Goal: Transaction & Acquisition: Purchase product/service

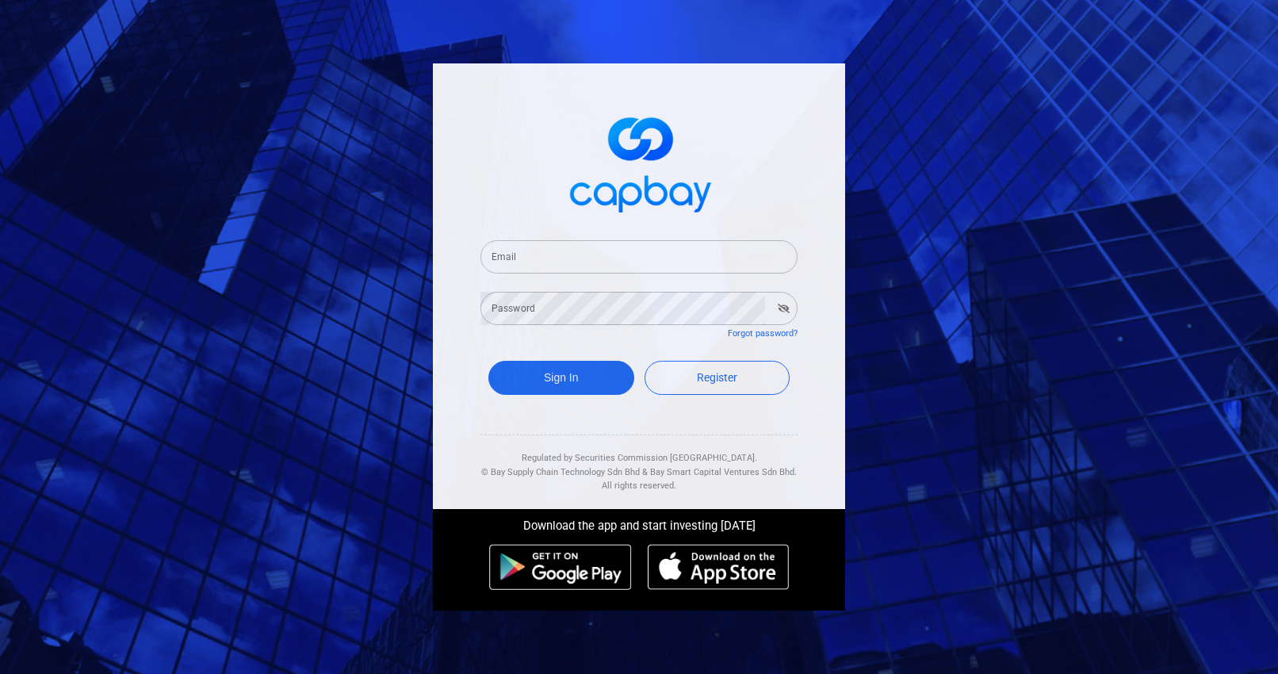
click at [606, 263] on input "Email" at bounding box center [638, 256] width 317 height 33
type input "shangmin89@gmail.com"
click at [488, 361] on button "Sign In" at bounding box center [561, 378] width 146 height 34
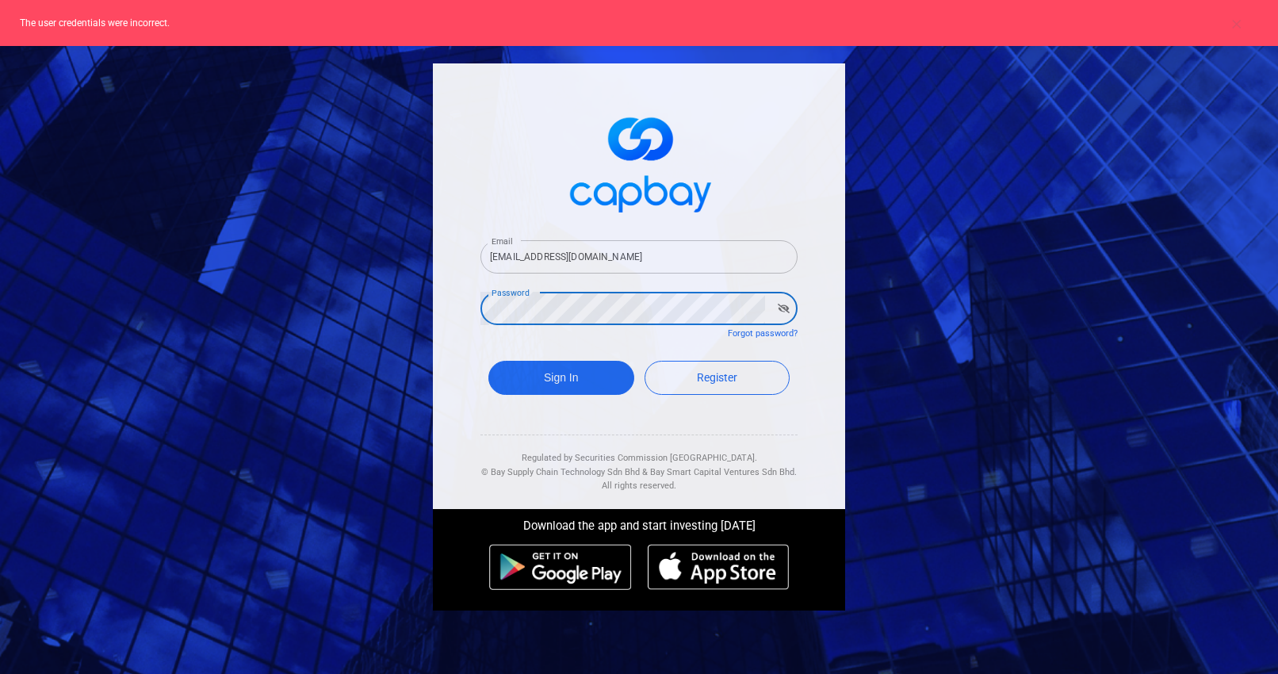
click at [787, 305] on icon "button" at bounding box center [784, 309] width 12 height 10
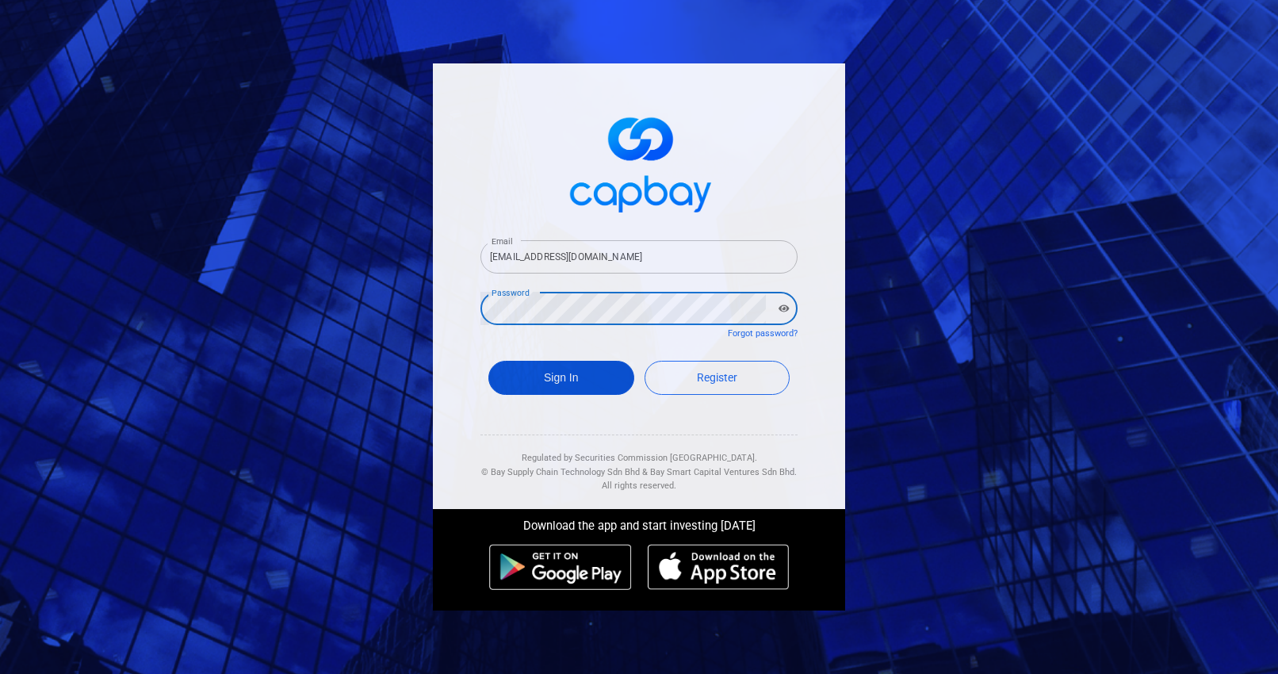
click at [557, 365] on button "Sign In" at bounding box center [561, 378] width 146 height 34
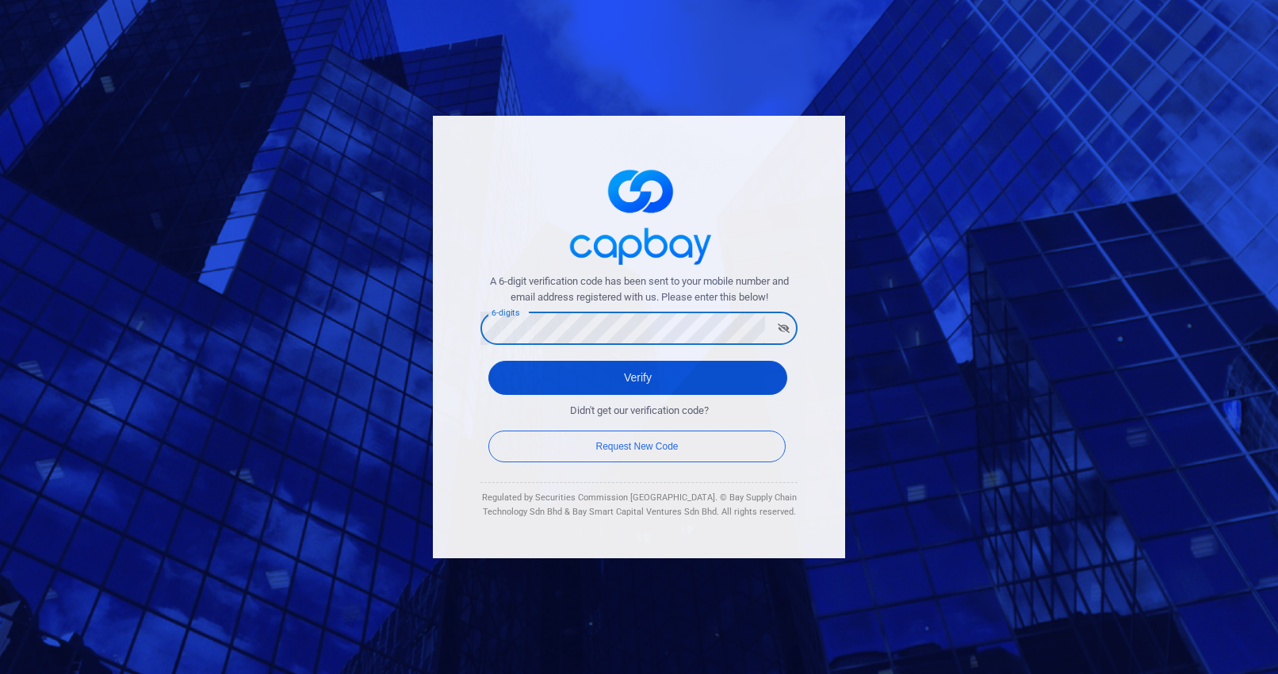
click at [625, 376] on button "Verify" at bounding box center [637, 378] width 299 height 34
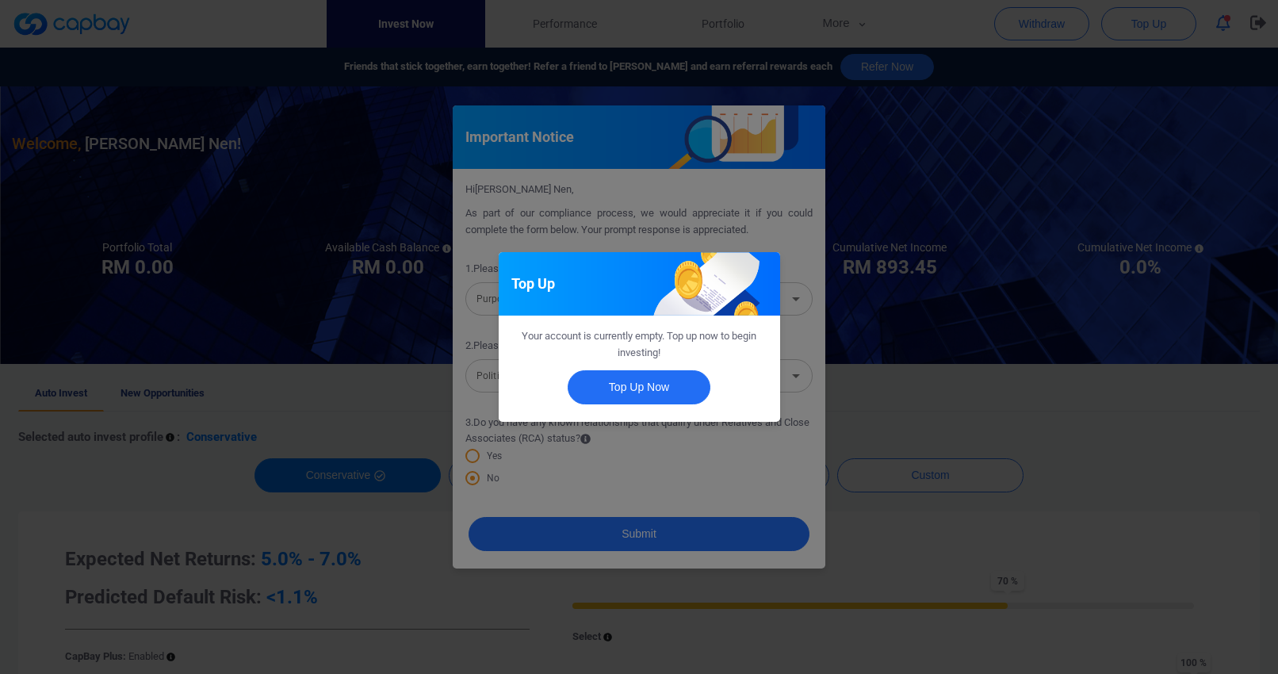
click at [801, 399] on div "Top Up Your account is currently empty. Top up now to begin investing! Top Up N…" at bounding box center [639, 337] width 1278 height 674
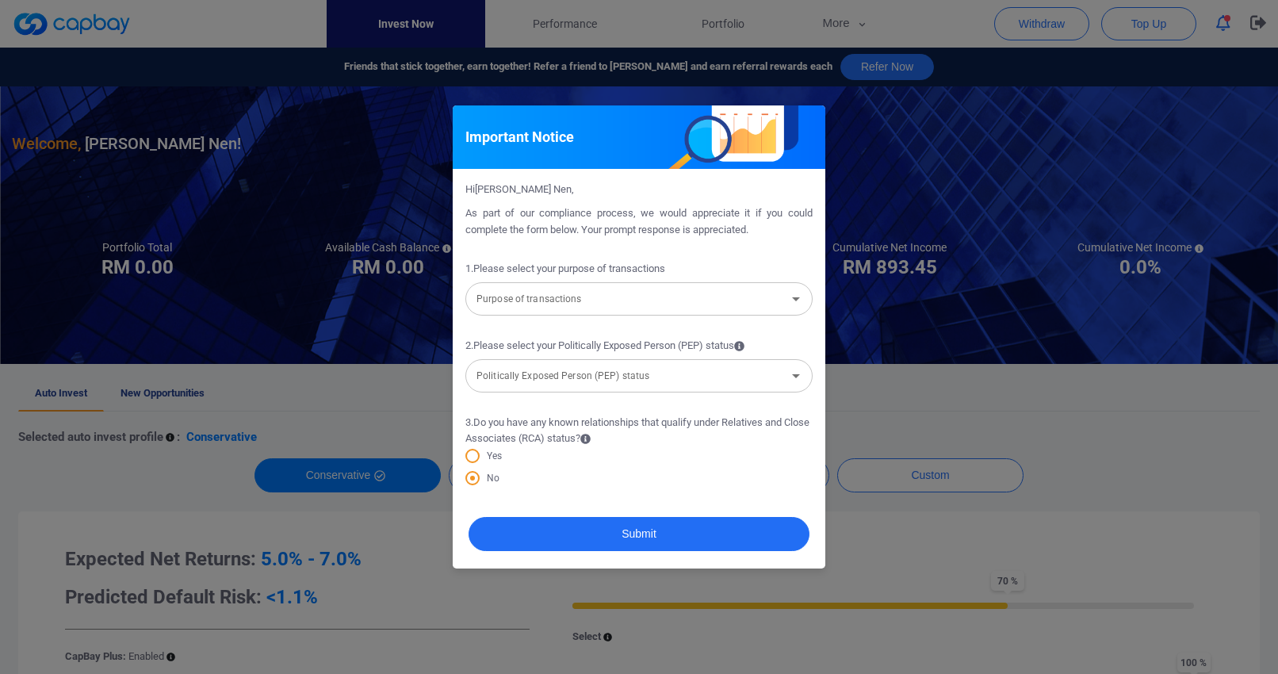
click at [690, 293] on input "Purpose of transactions" at bounding box center [626, 298] width 312 height 29
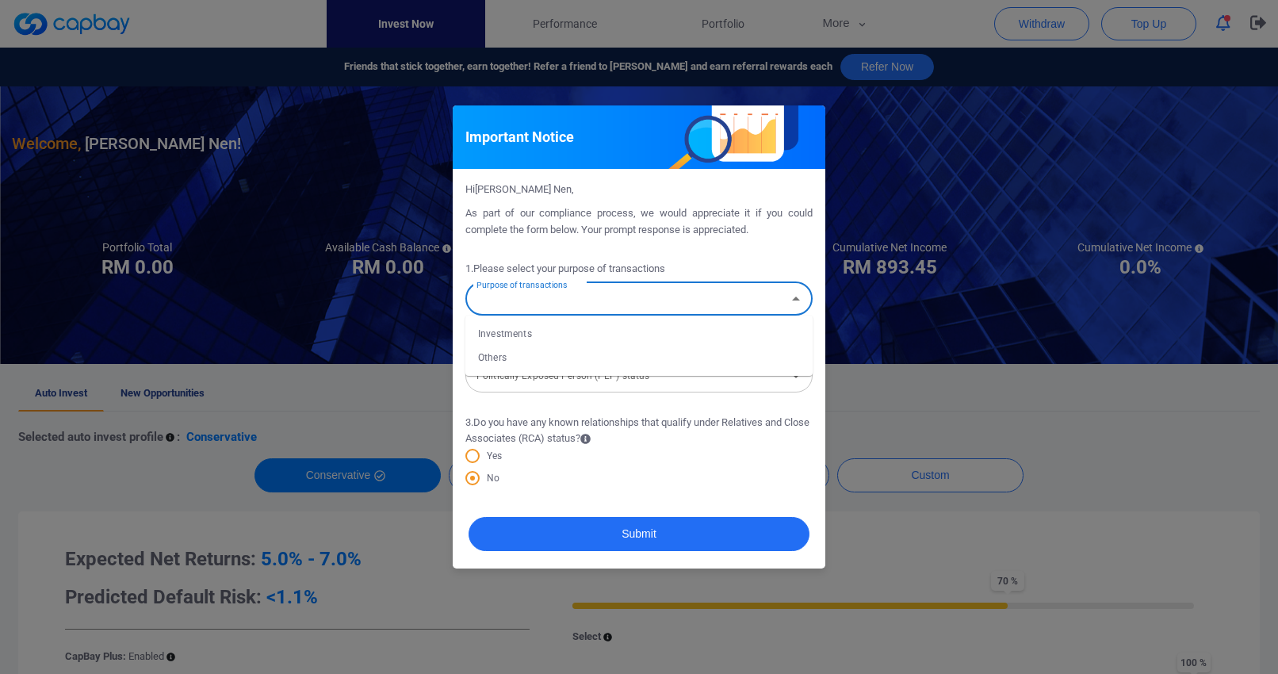
click at [690, 293] on input "Purpose of transactions" at bounding box center [626, 298] width 312 height 29
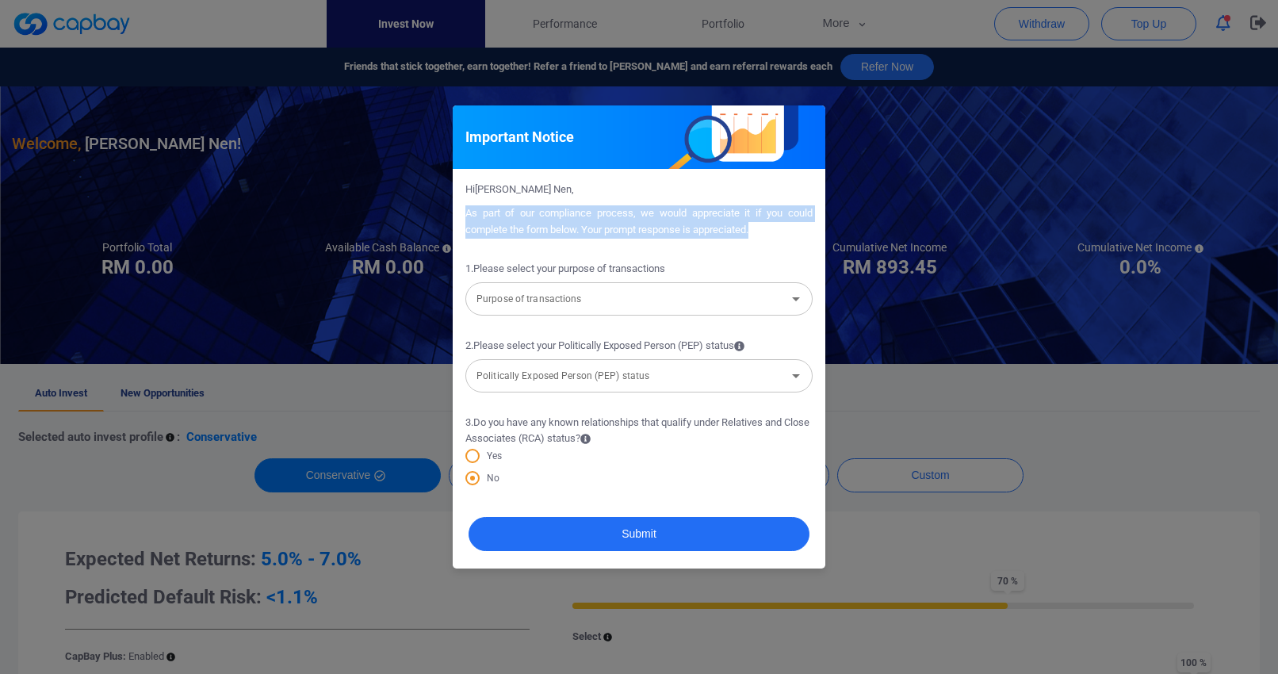
drag, startPoint x: 465, startPoint y: 207, endPoint x: 755, endPoint y: 235, distance: 290.7
click at [755, 235] on p "As part of our compliance process, we would appreciate it if you could complete…" at bounding box center [638, 221] width 347 height 33
click at [757, 235] on p "As part of our compliance process, we would appreciate it if you could complete…" at bounding box center [638, 221] width 347 height 33
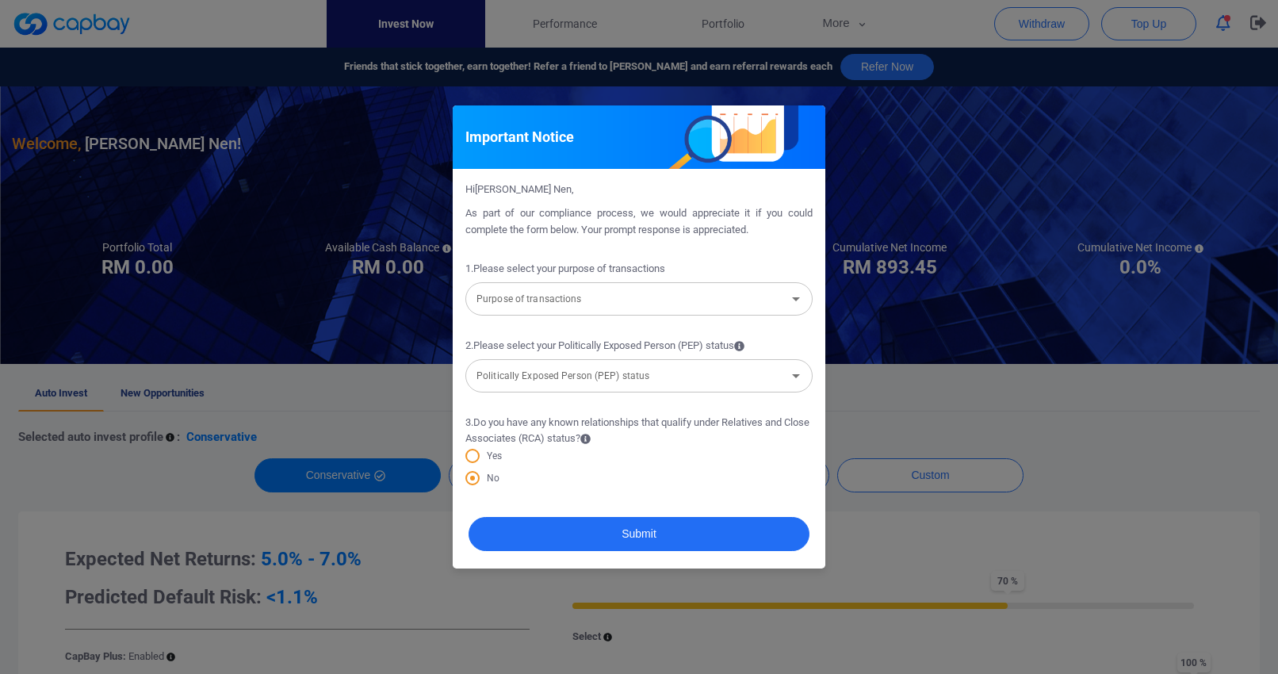
click at [654, 304] on input "Purpose of transactions" at bounding box center [626, 298] width 312 height 29
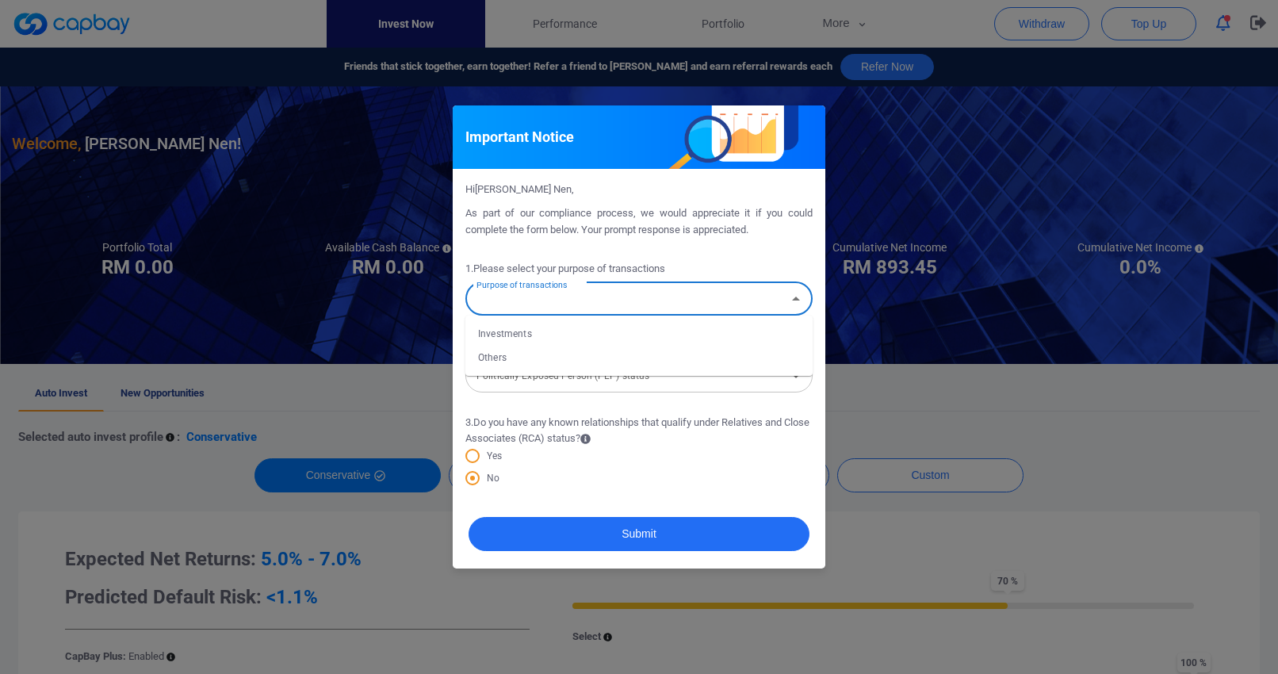
click at [594, 342] on li "Investments" at bounding box center [638, 334] width 347 height 24
type input "Investments"
click at [614, 381] on input "Politically Exposed Person (PEP) status" at bounding box center [626, 375] width 312 height 29
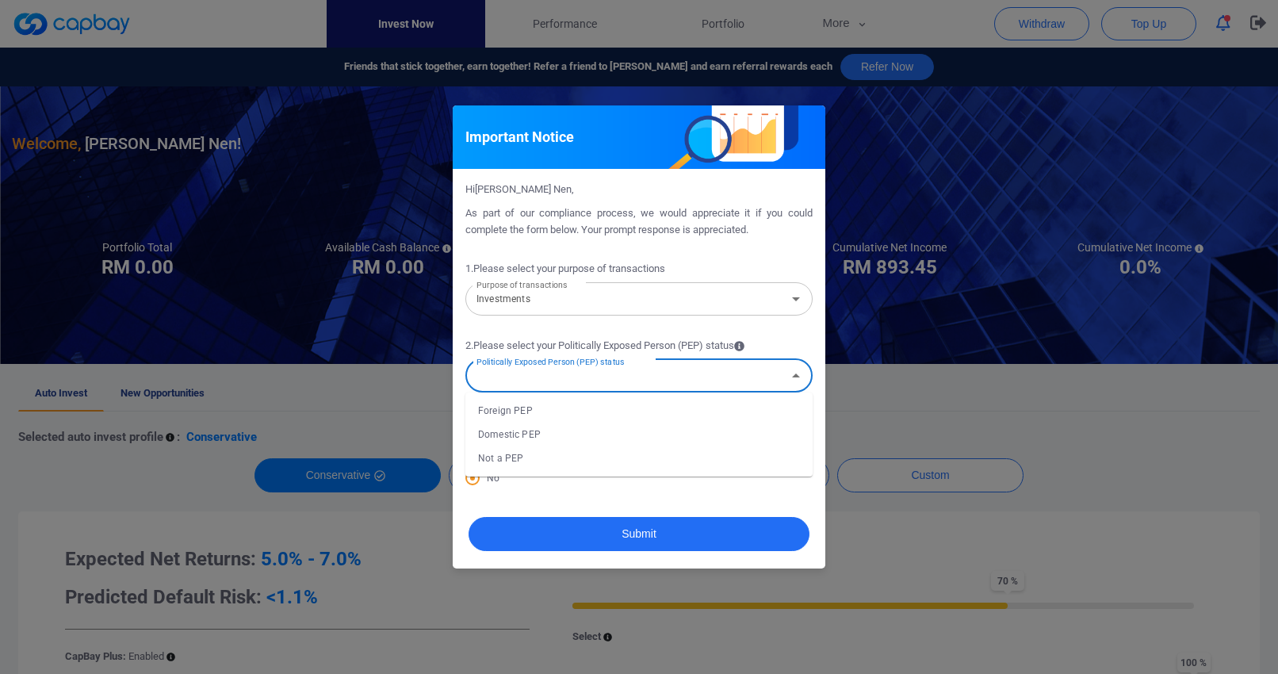
click at [569, 453] on li "Not a PEP" at bounding box center [638, 458] width 347 height 24
type input "Not a PEP"
click at [703, 430] on span "3 . Do you have any known relationships that qualify under Relatives and Close …" at bounding box center [638, 431] width 347 height 33
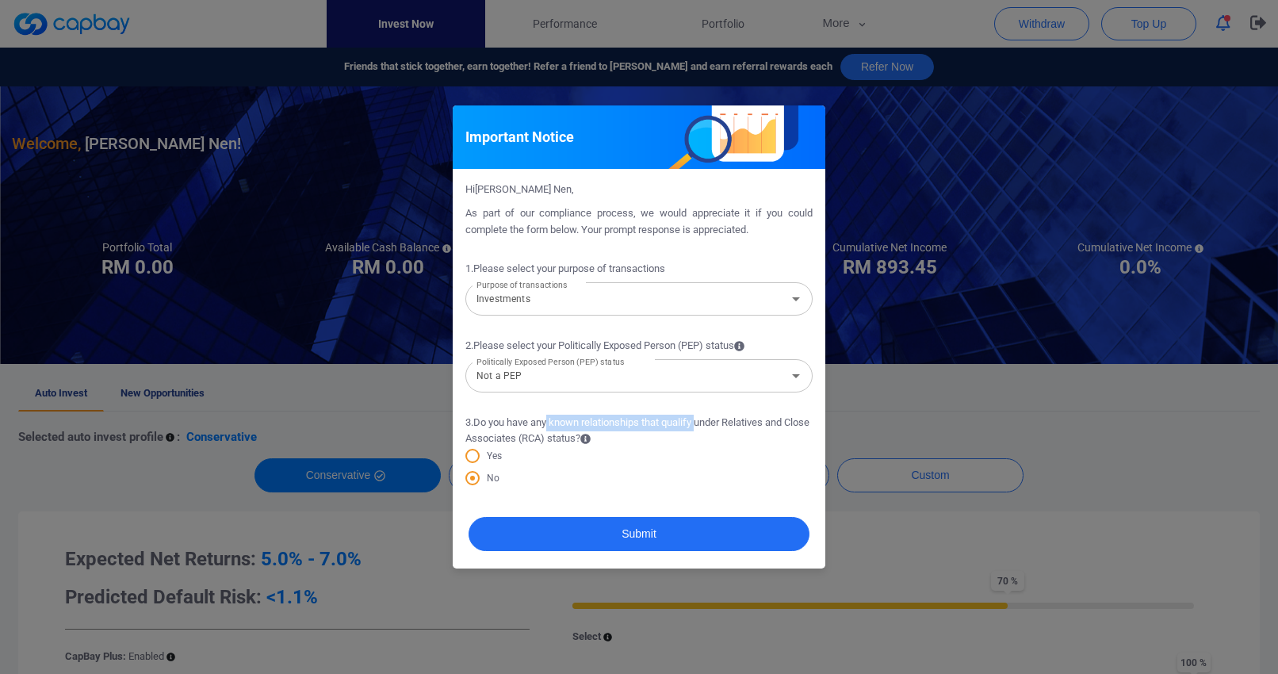
drag, startPoint x: 543, startPoint y: 415, endPoint x: 695, endPoint y: 421, distance: 152.3
click at [695, 421] on span "3 . Do you have any known relationships that qualify under Relatives and Close …" at bounding box center [638, 431] width 347 height 33
click at [595, 476] on div "No" at bounding box center [638, 480] width 347 height 22
click at [498, 476] on span "No" at bounding box center [490, 478] width 20 height 14
click at [0, 0] on input "No" at bounding box center [0, 0] width 0 height 0
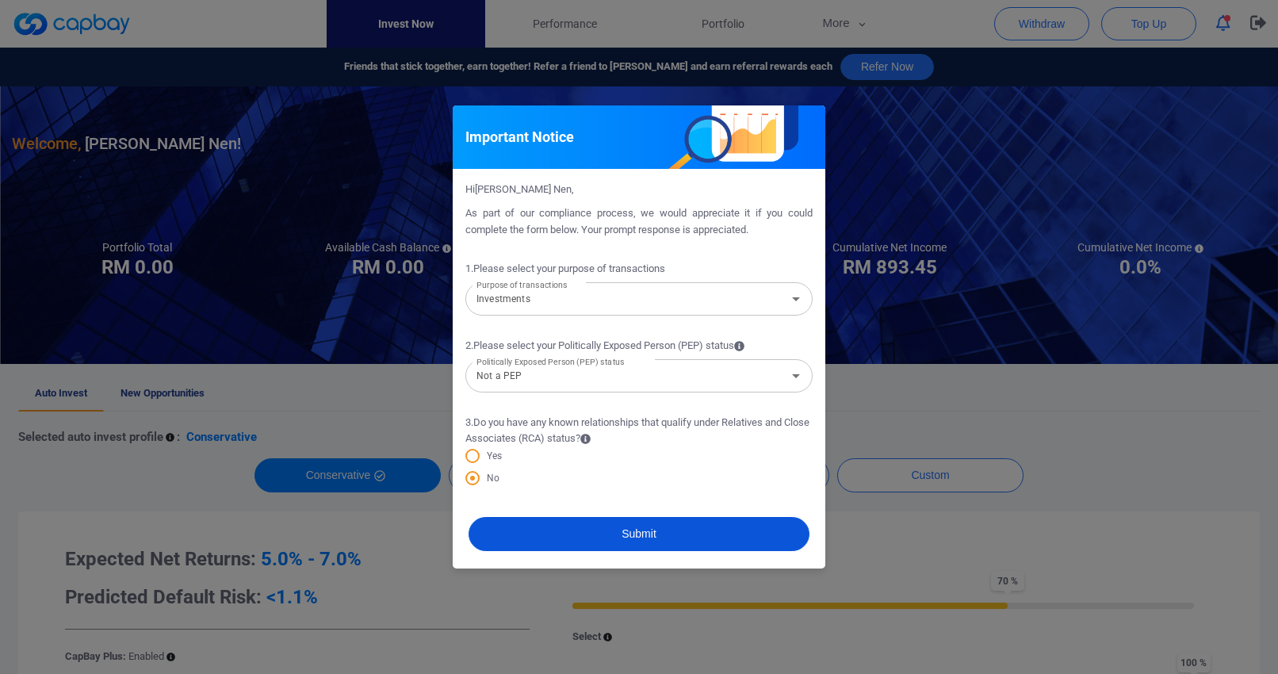
click at [660, 525] on button "Submit" at bounding box center [638, 534] width 341 height 34
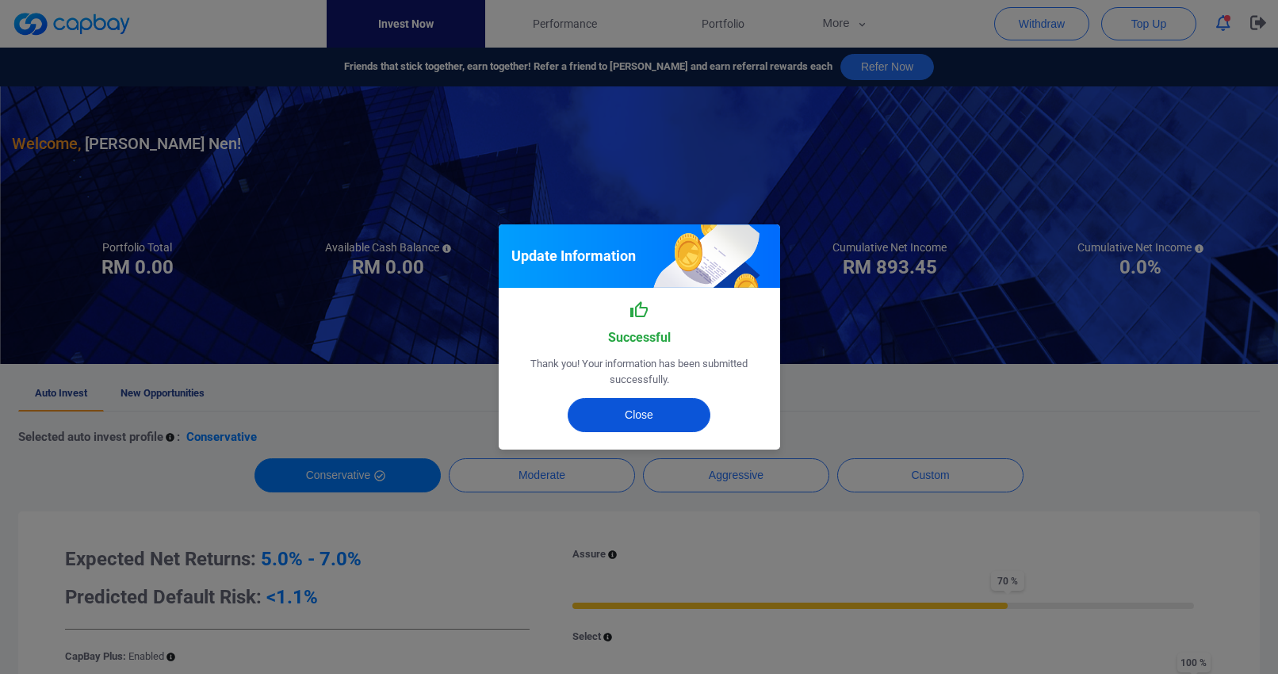
click at [649, 422] on button "Close" at bounding box center [639, 415] width 143 height 34
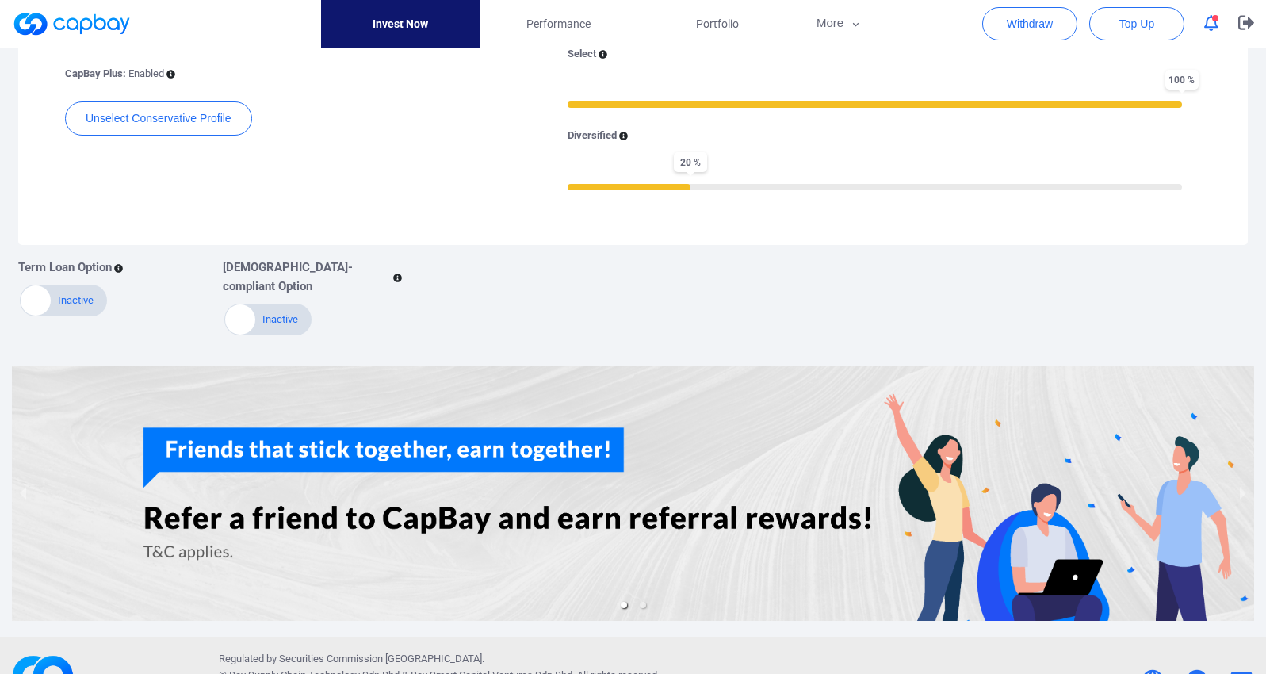
scroll to position [605, 0]
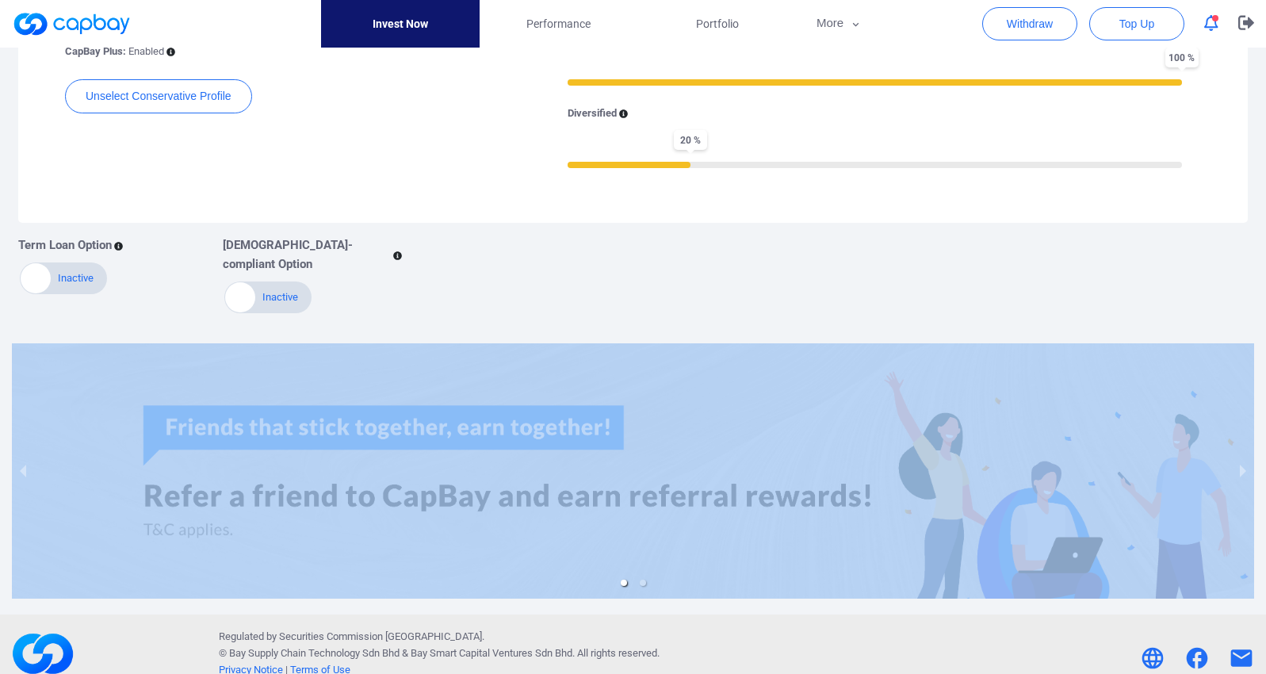
drag, startPoint x: 314, startPoint y: 404, endPoint x: 653, endPoint y: 293, distance: 357.0
click at [653, 293] on div "Welcome, Ong Choon Nen ! Portfolio Total Portfolio Total RM ***** RM 0.00 Avail…" at bounding box center [633, 48] width 1266 height 1133
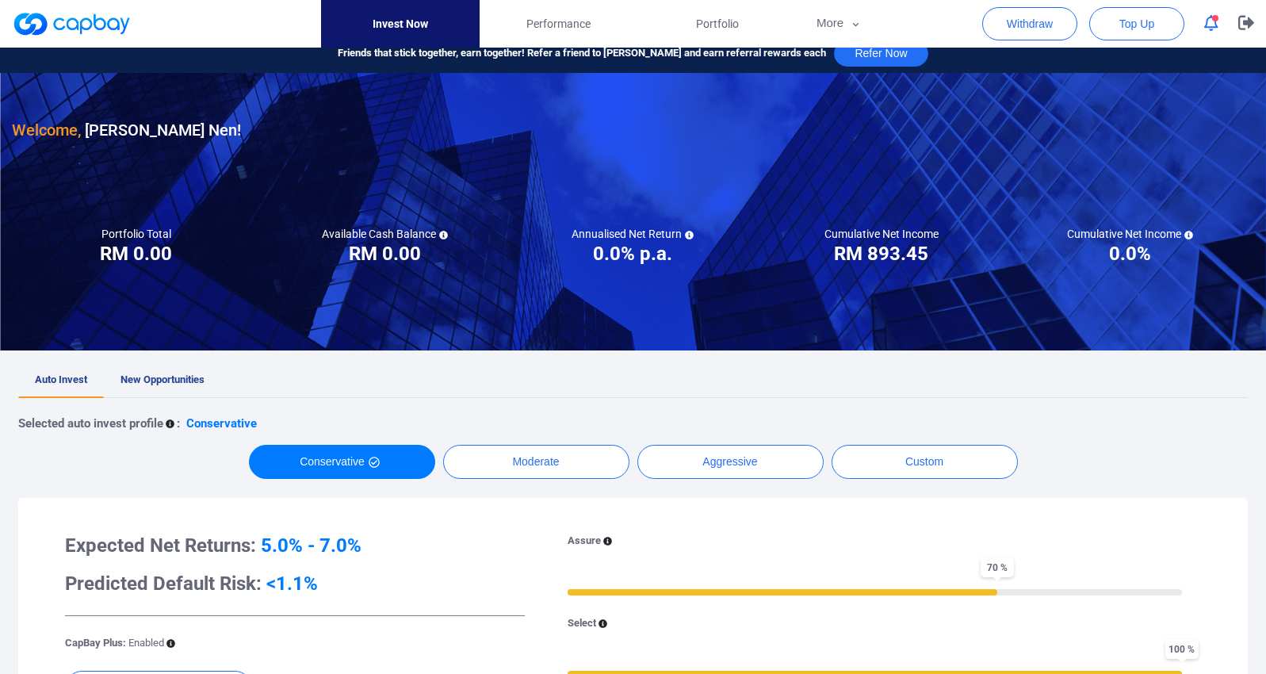
scroll to position [0, 0]
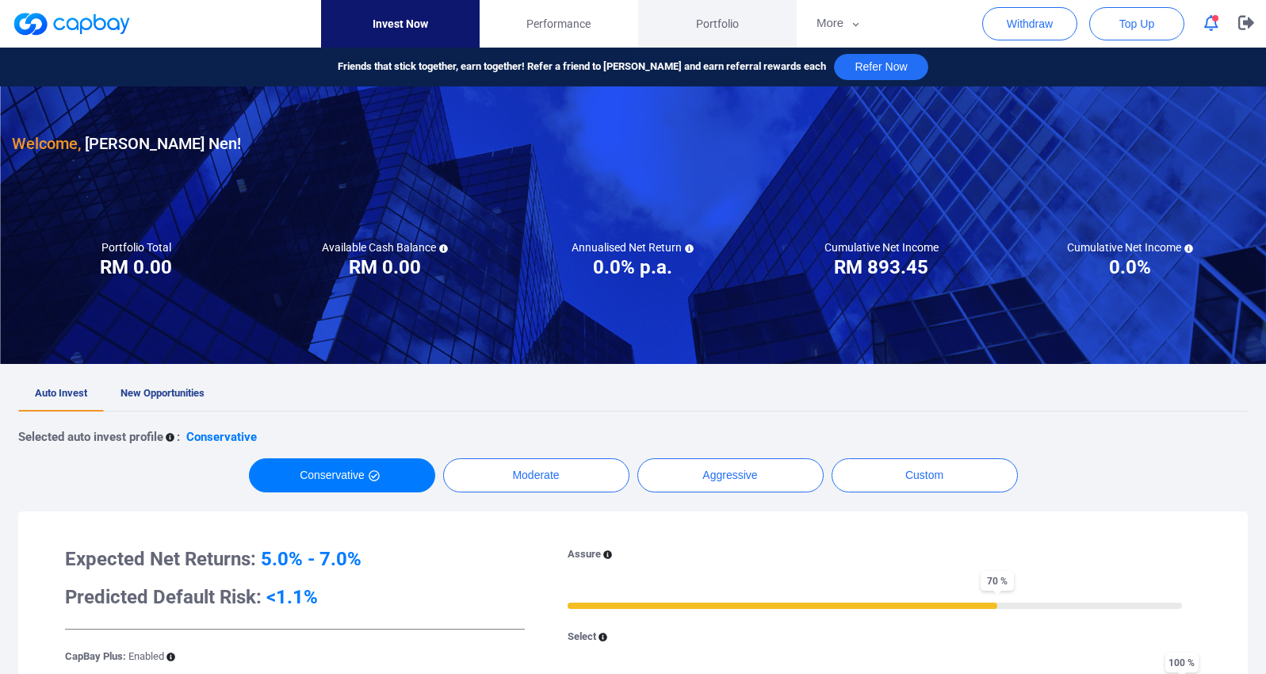
click at [709, 19] on span "Portfolio" at bounding box center [717, 23] width 43 height 17
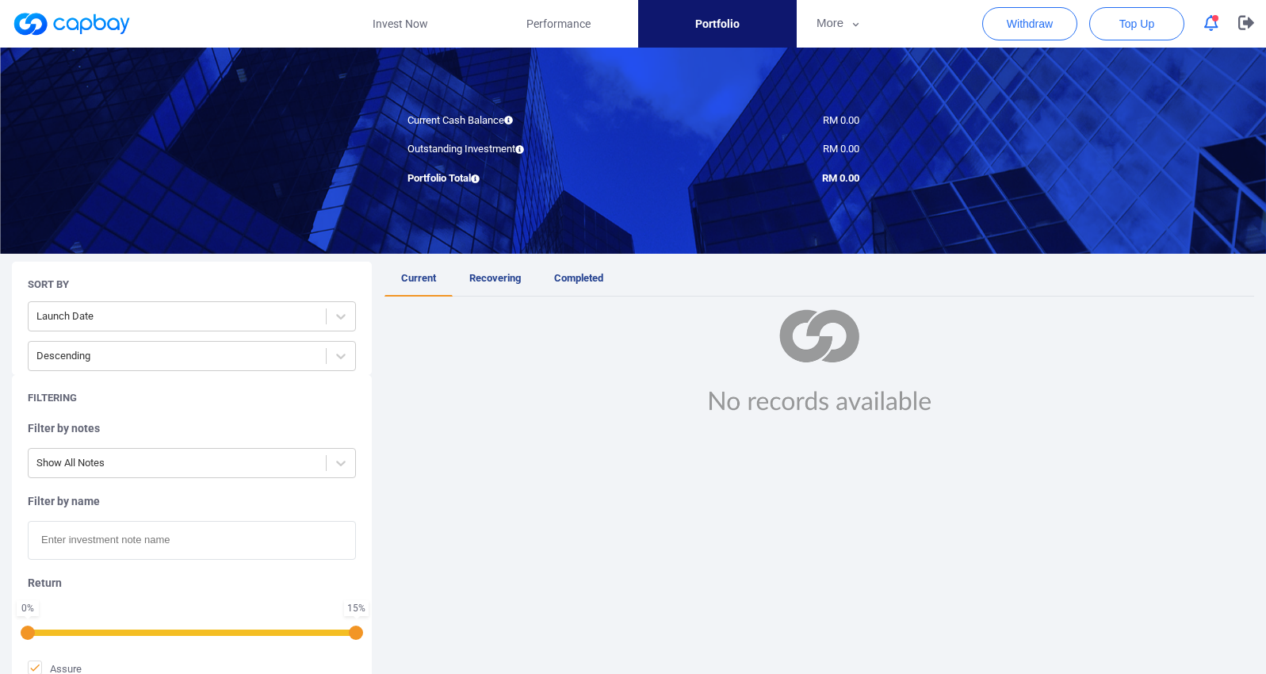
scroll to position [159, 0]
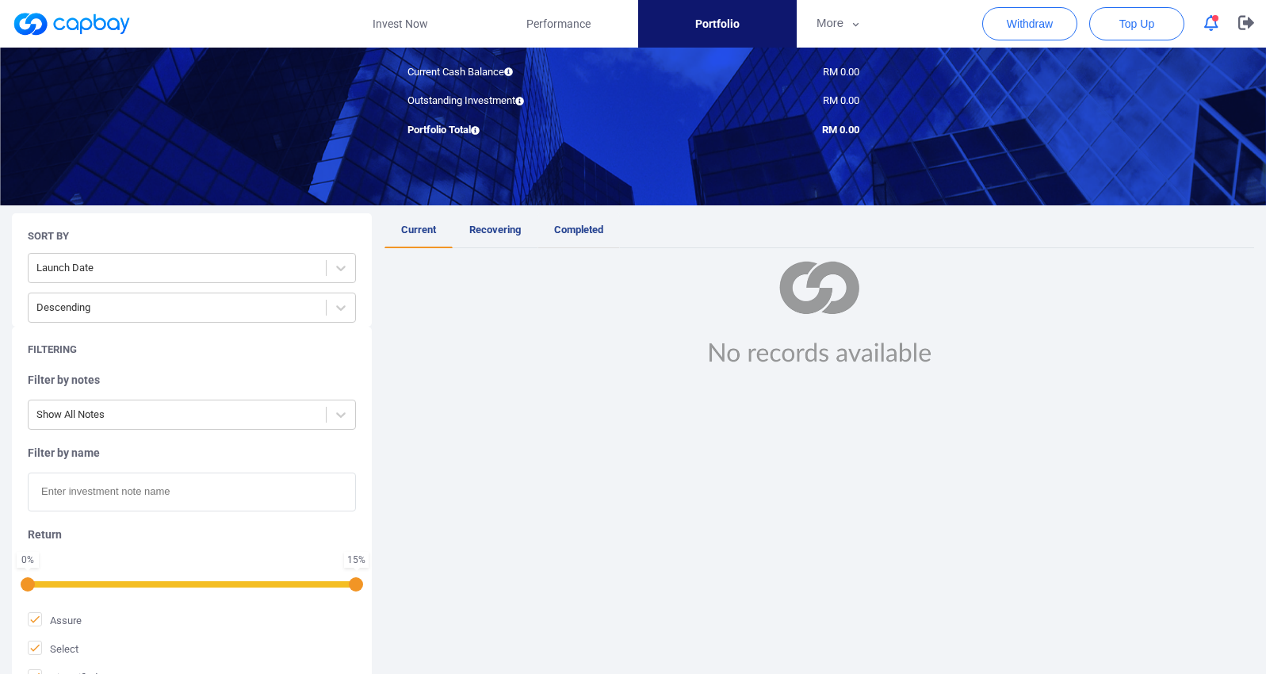
click at [610, 222] on link "Completed" at bounding box center [578, 230] width 82 height 35
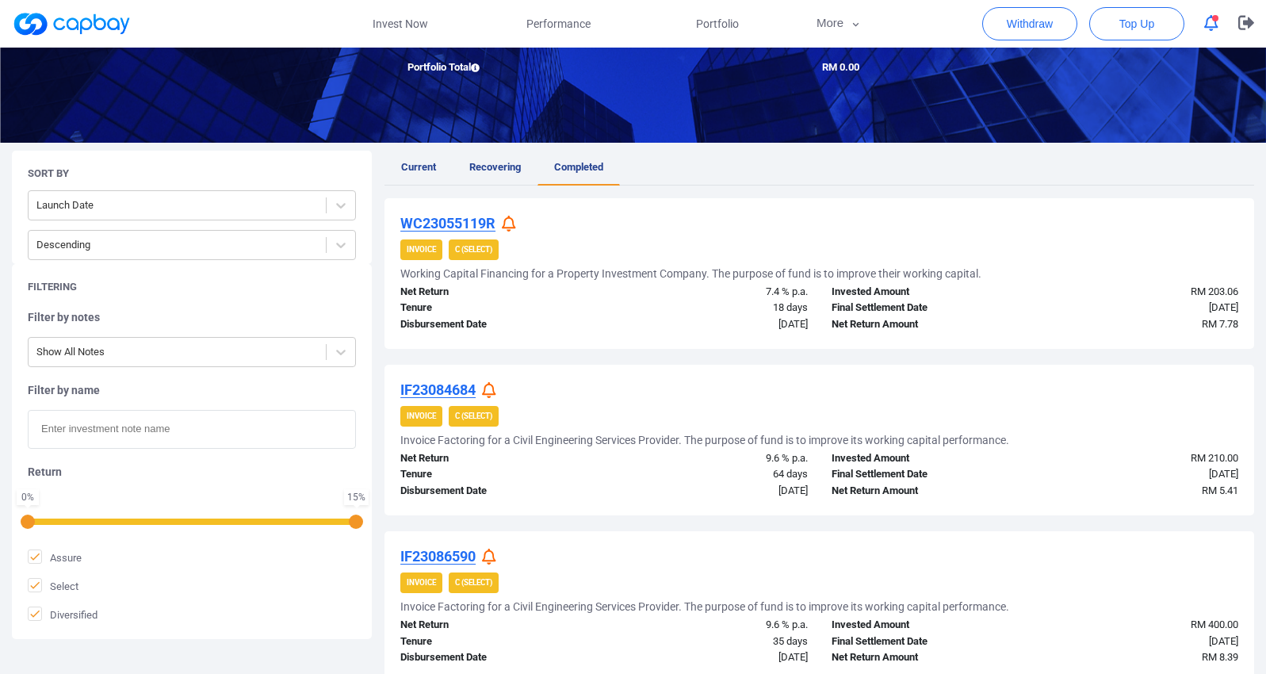
scroll to position [238, 0]
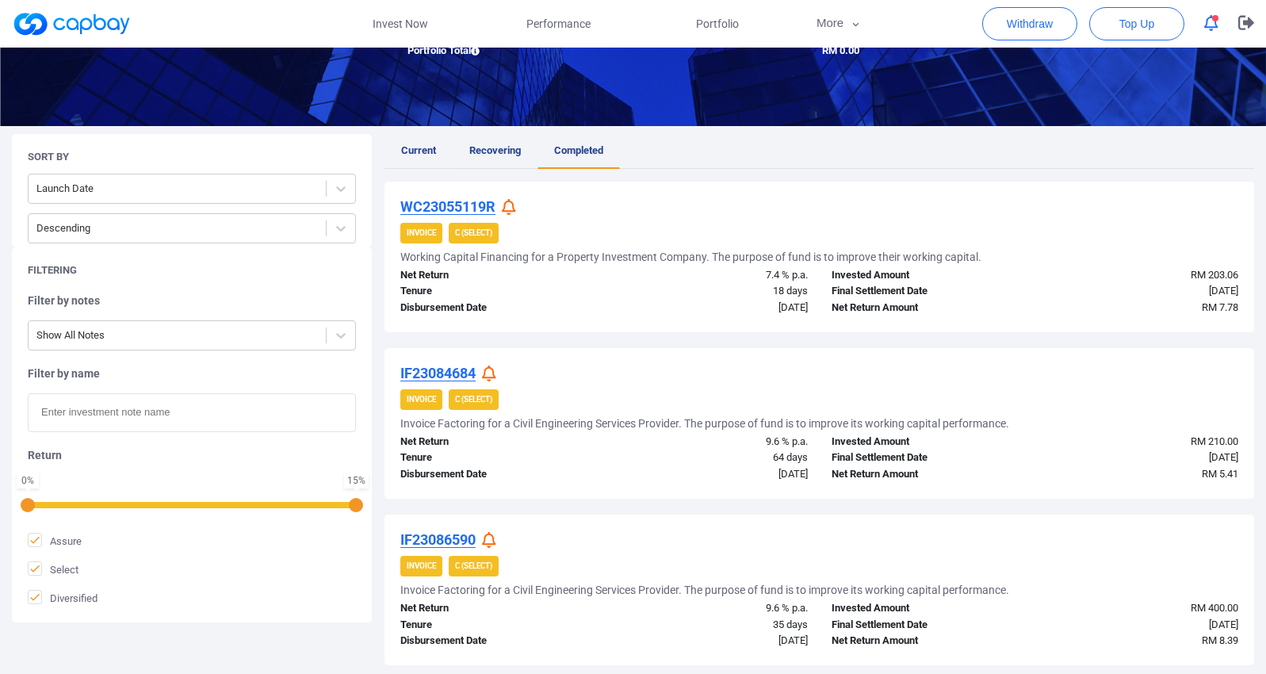
click at [488, 149] on span "Recovering" at bounding box center [495, 150] width 52 height 12
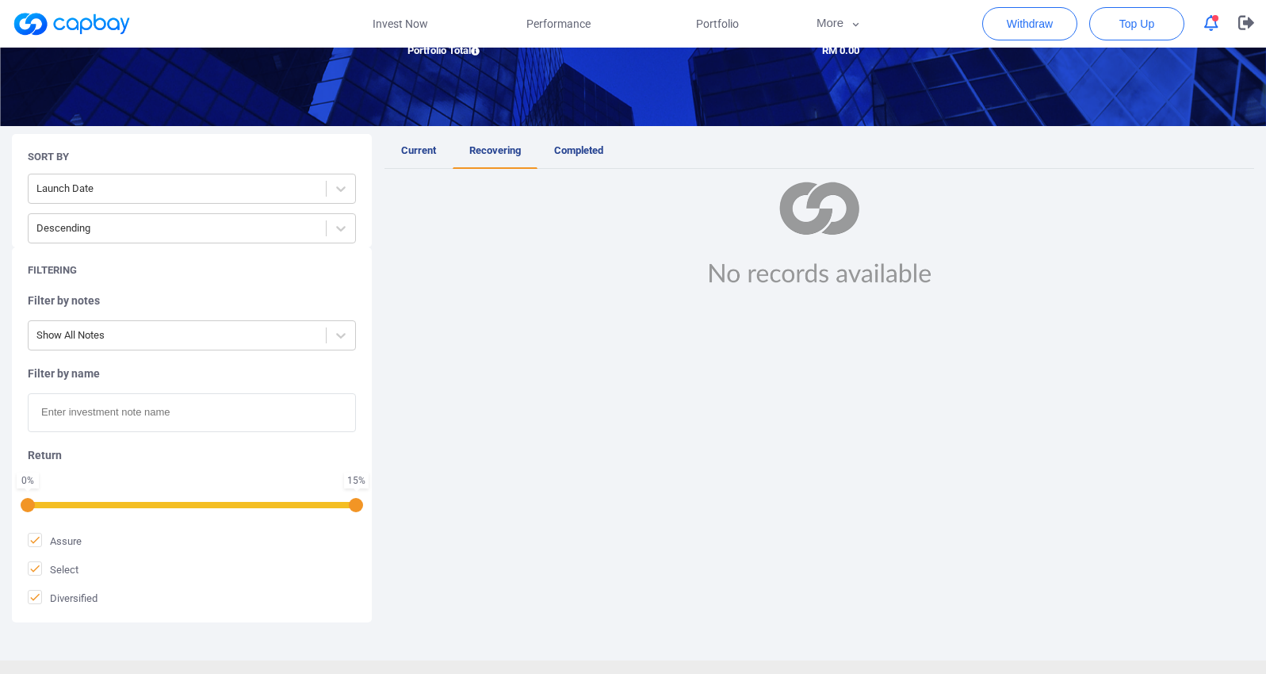
scroll to position [302, 0]
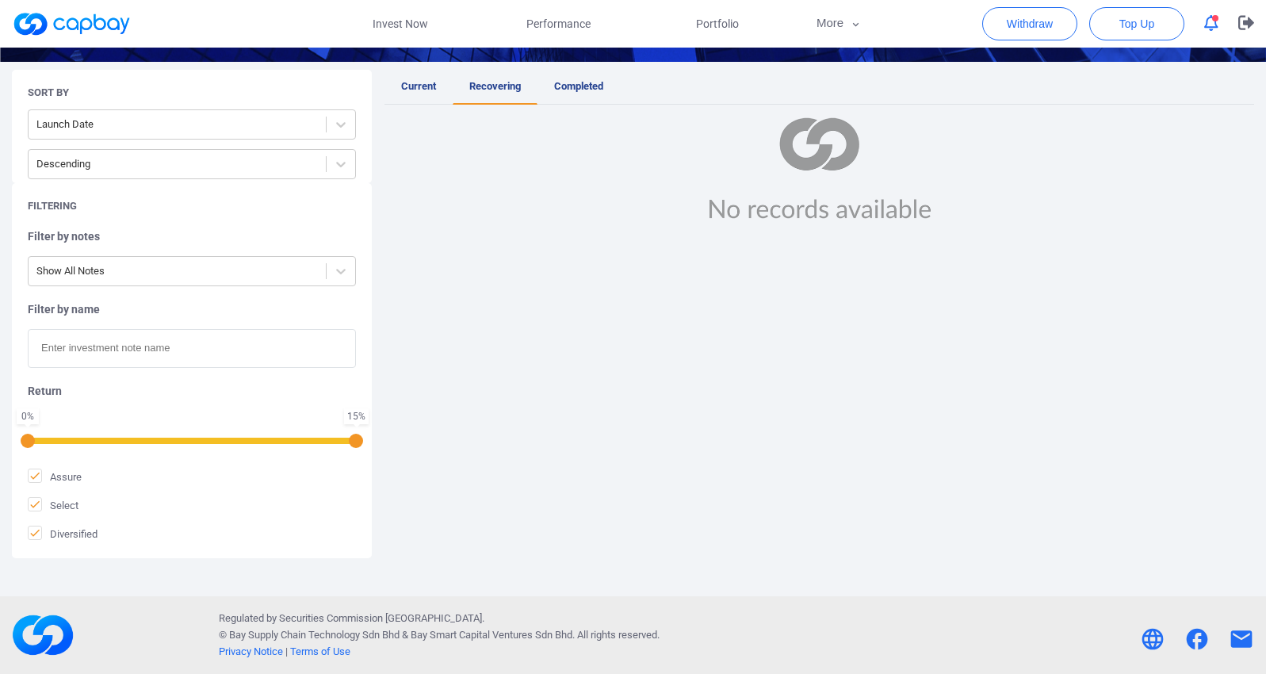
click at [91, 346] on input "text" at bounding box center [192, 348] width 328 height 39
click at [500, 345] on div "Current Recovering Completed" at bounding box center [819, 314] width 870 height 488
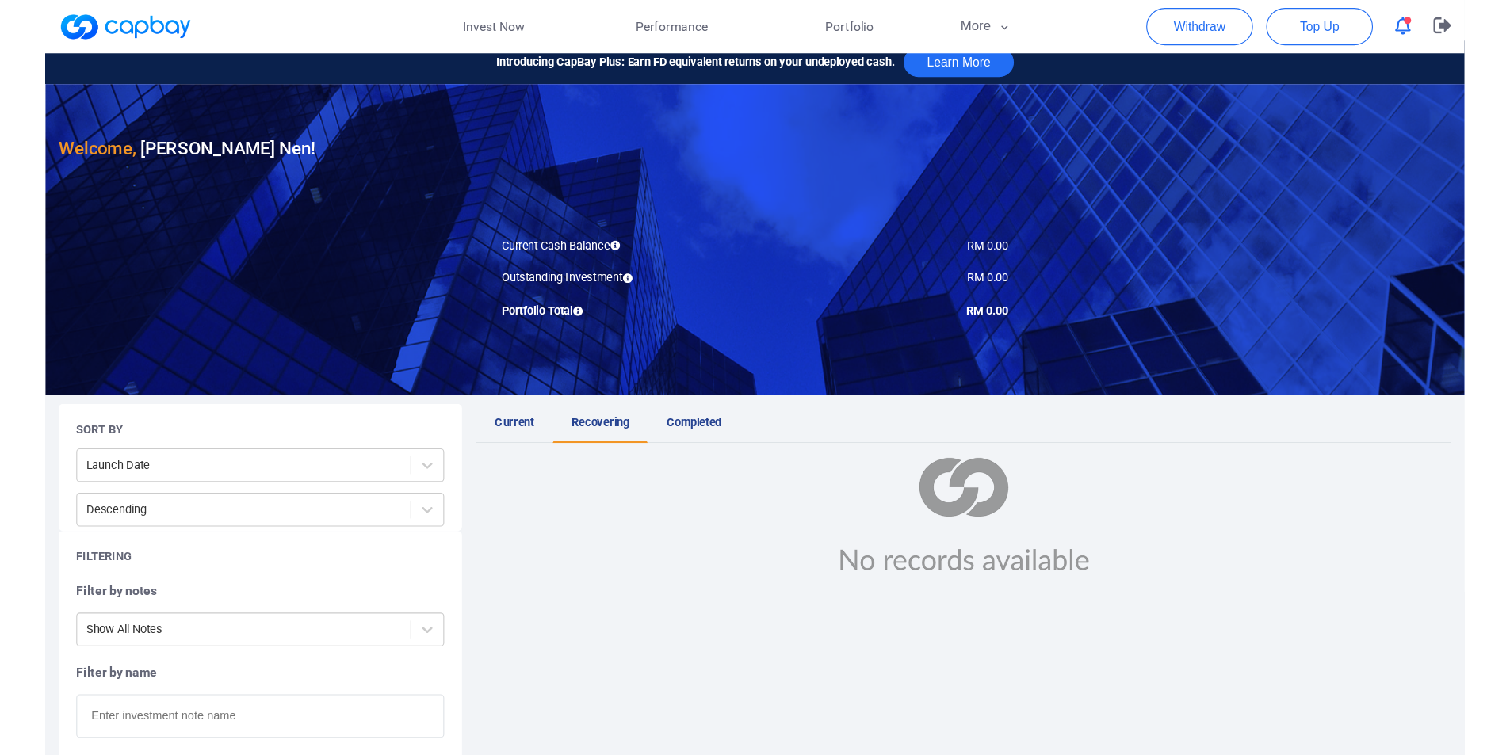
scroll to position [0, 0]
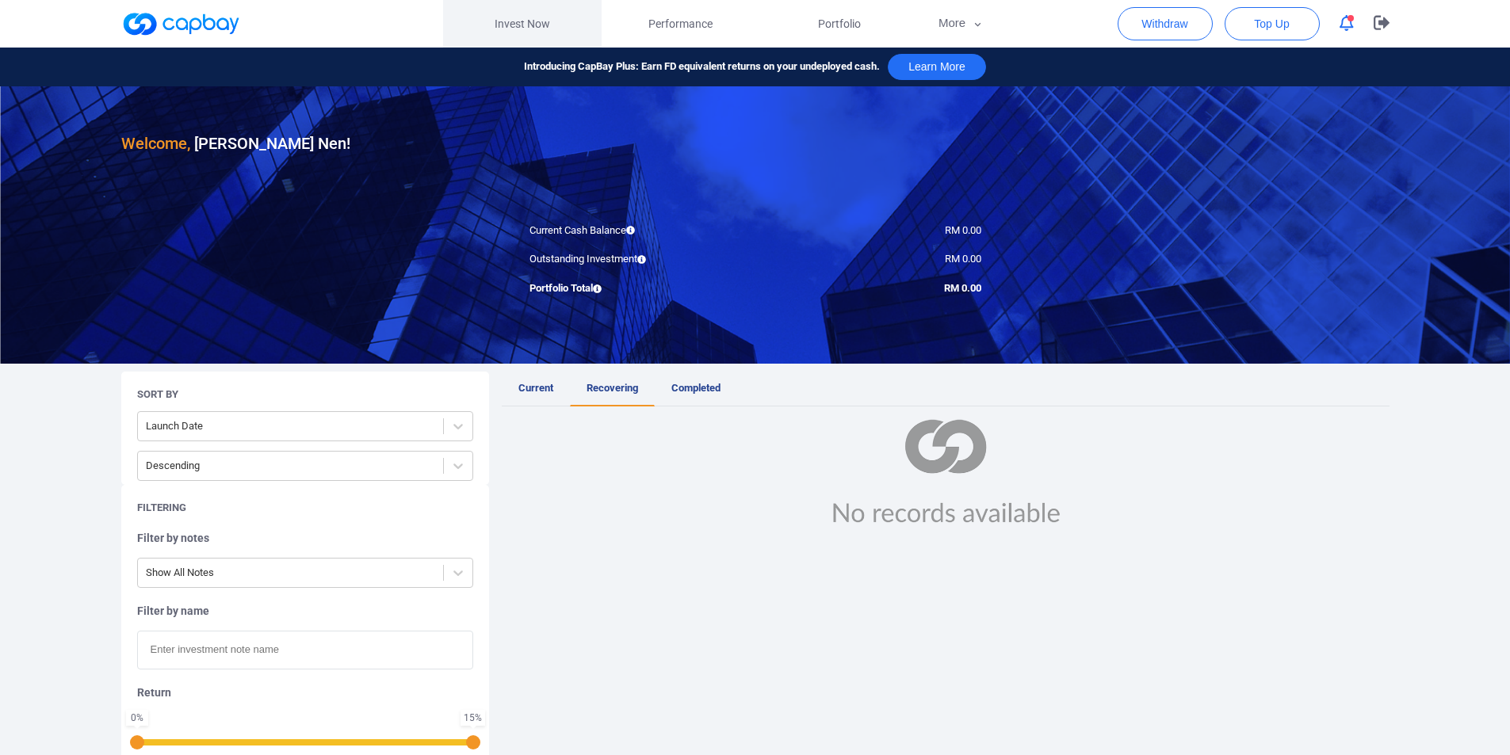
click at [511, 22] on link "Invest Now" at bounding box center [522, 24] width 159 height 48
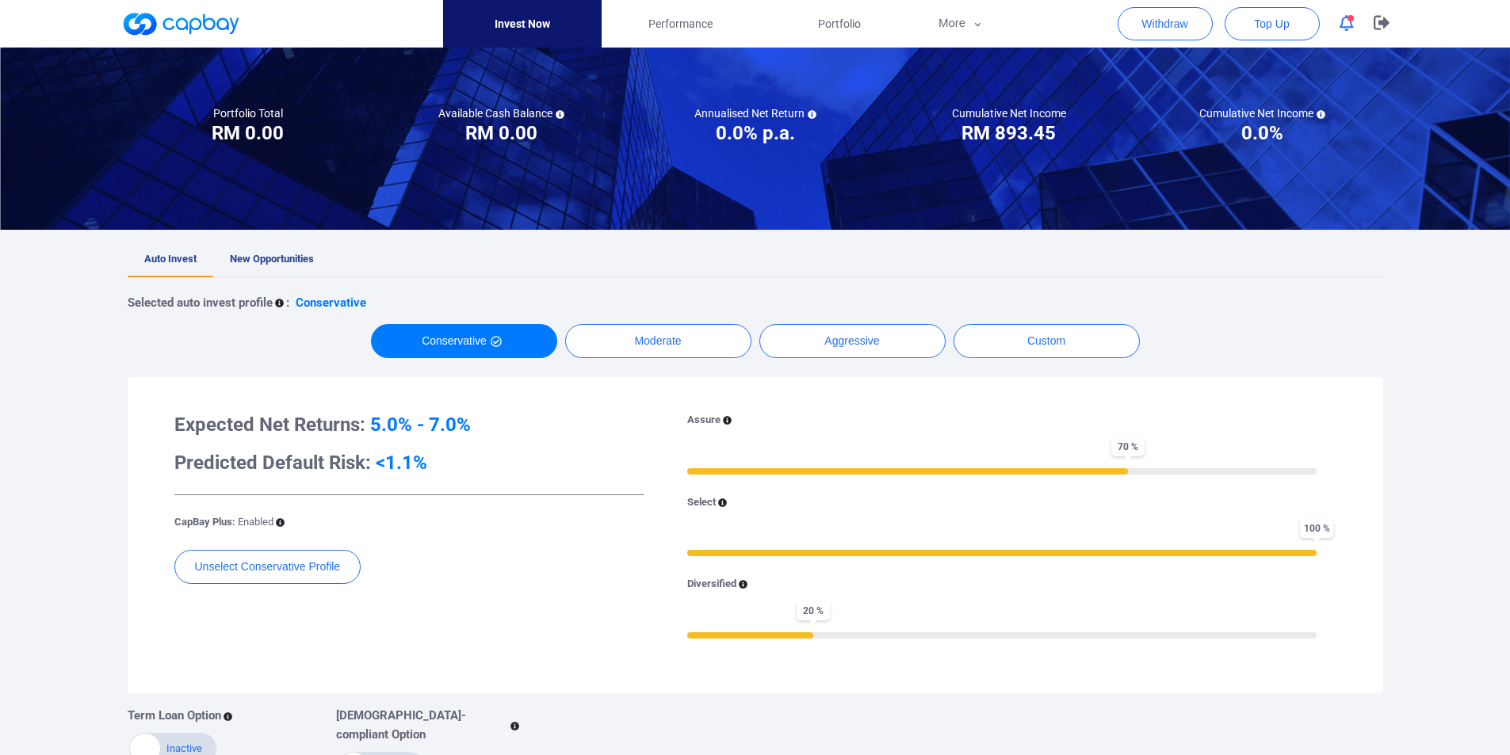
scroll to position [159, 0]
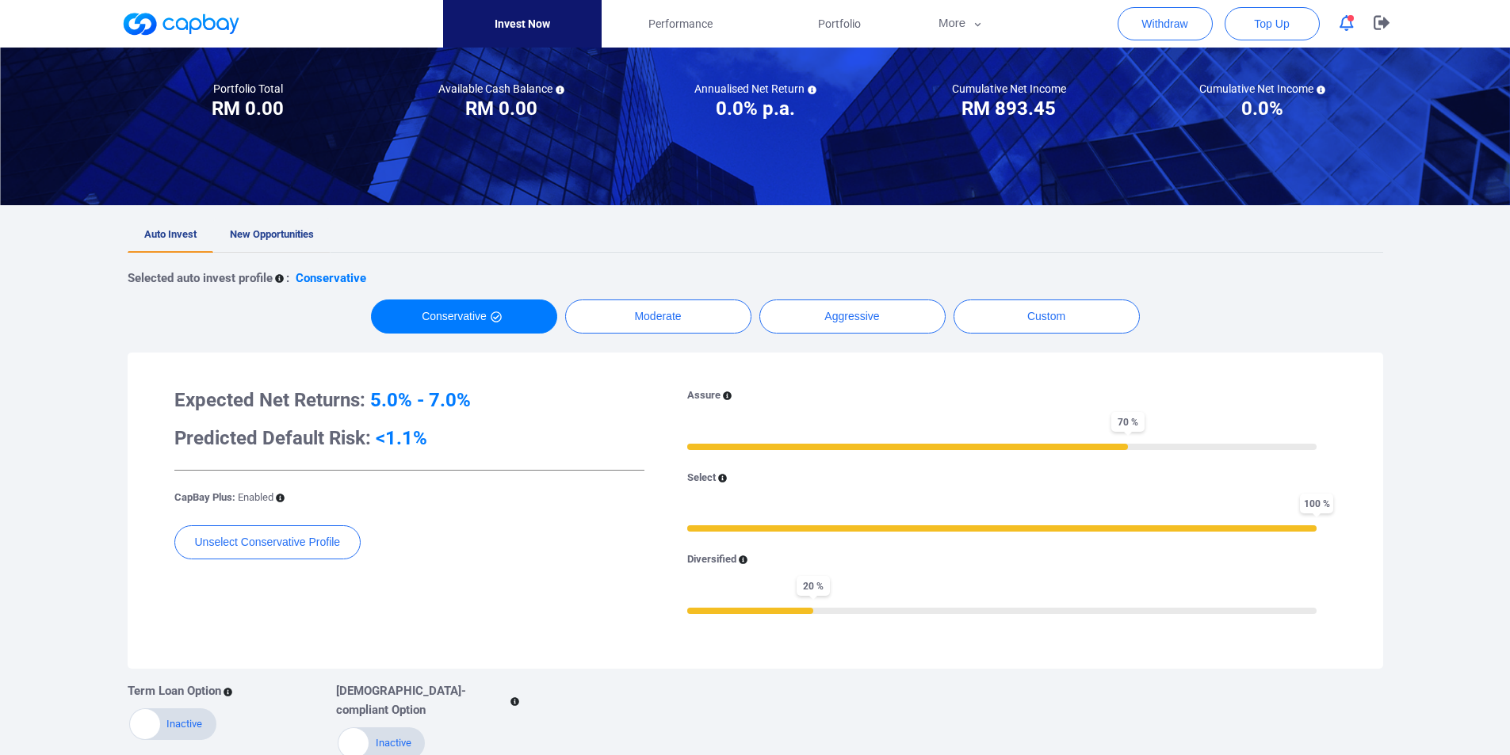
click at [270, 221] on link "New Opportunities" at bounding box center [271, 235] width 117 height 35
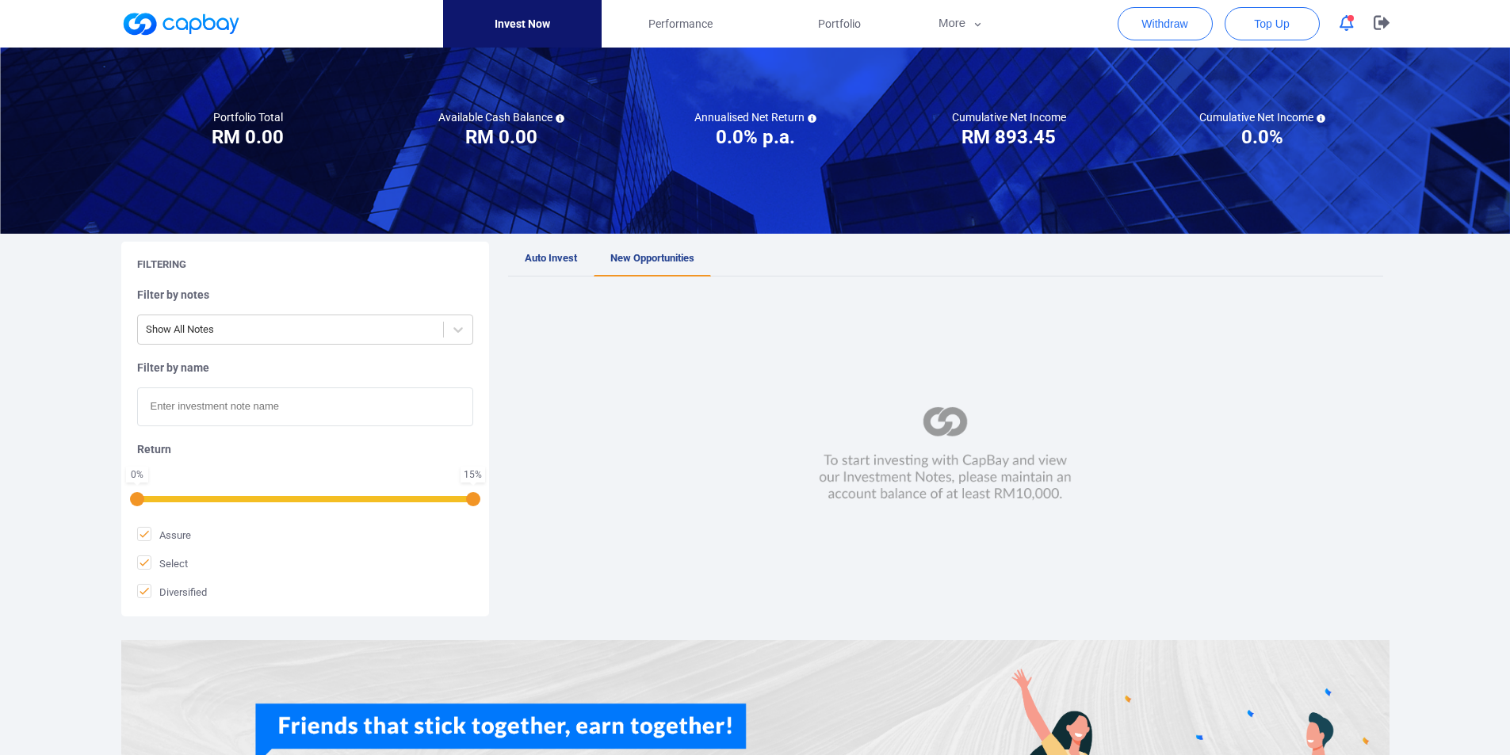
scroll to position [238, 0]
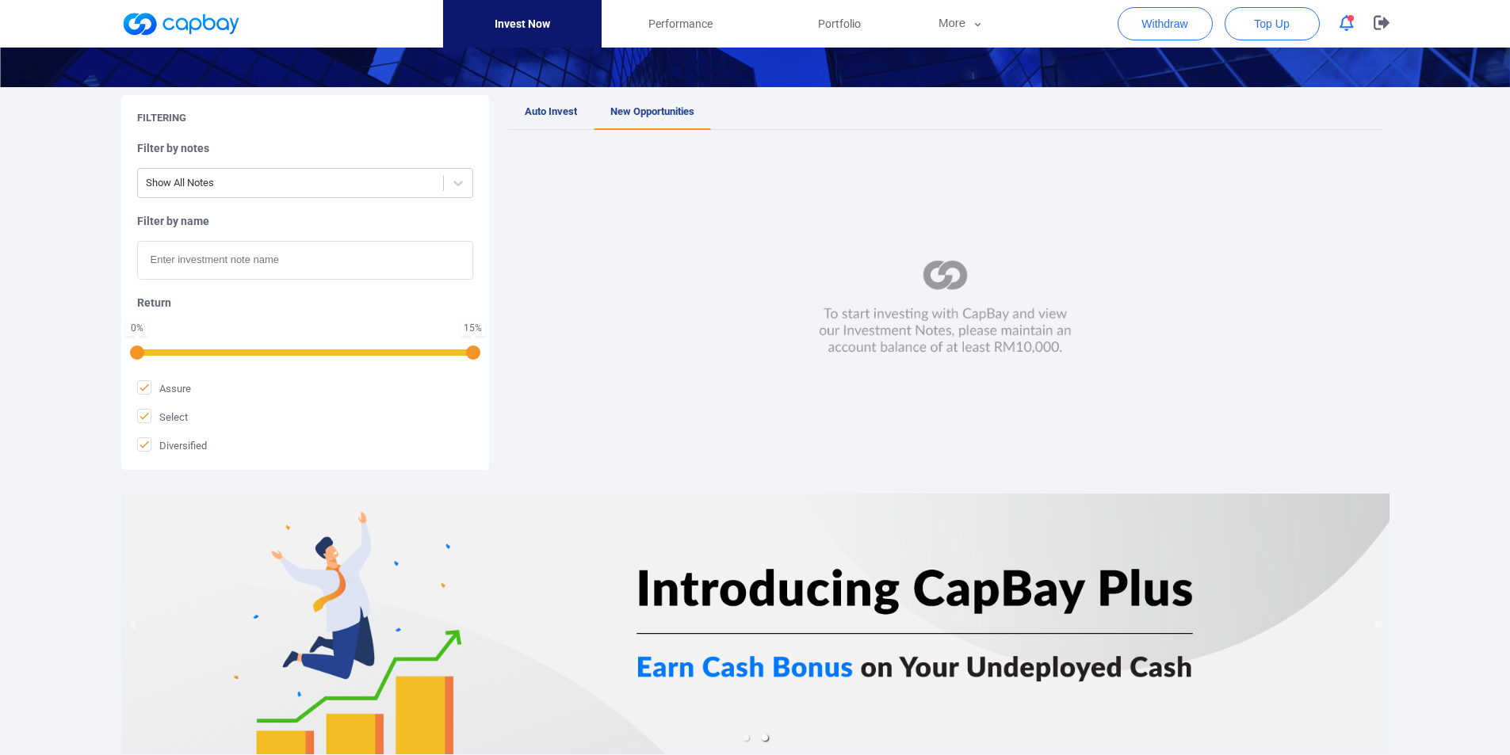
drag, startPoint x: 794, startPoint y: 304, endPoint x: 1027, endPoint y: 330, distance: 234.5
click at [1012, 333] on div at bounding box center [945, 308] width 875 height 324
click at [1039, 327] on img at bounding box center [945, 308] width 262 height 97
click at [998, 321] on img at bounding box center [945, 308] width 262 height 97
click at [852, 398] on div at bounding box center [945, 308] width 875 height 324
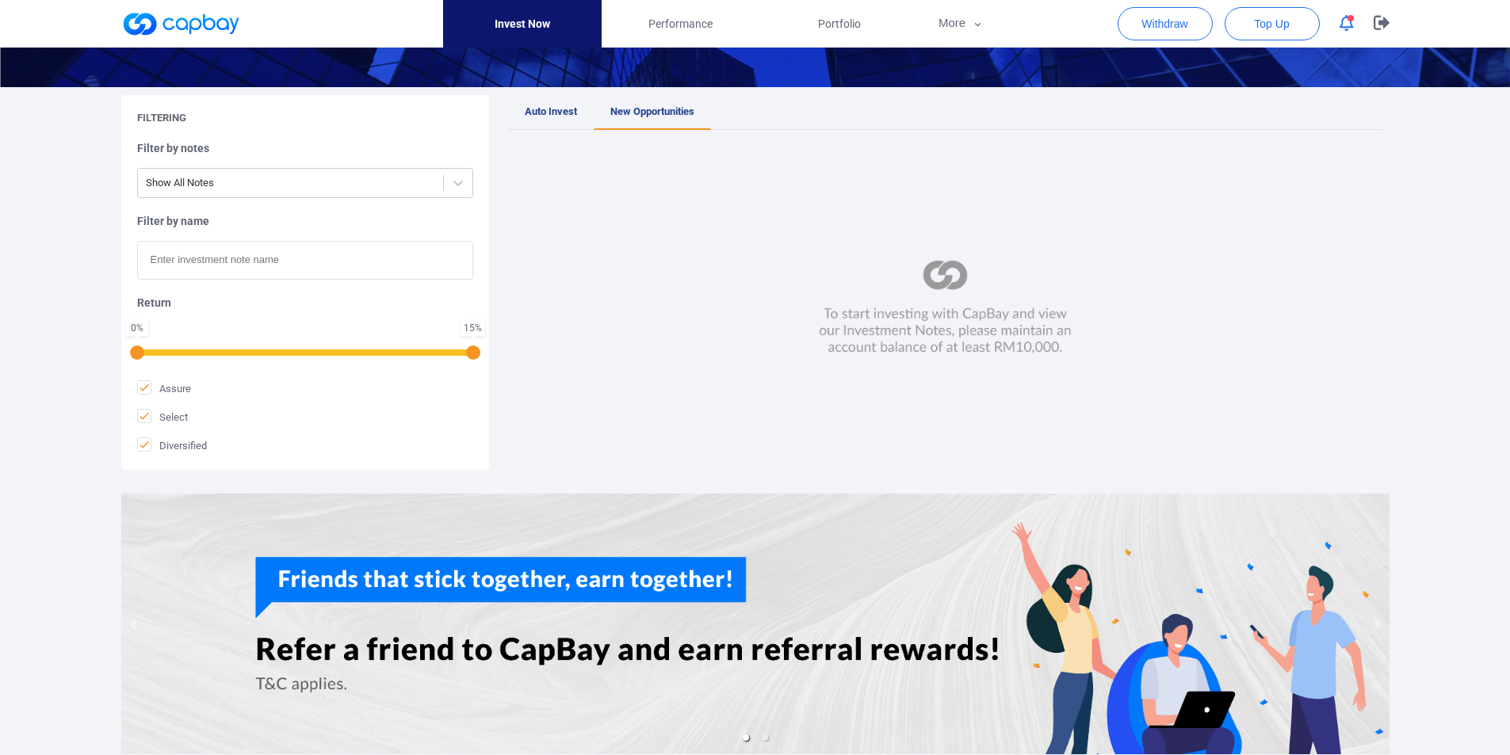
click at [715, 362] on div at bounding box center [945, 308] width 875 height 324
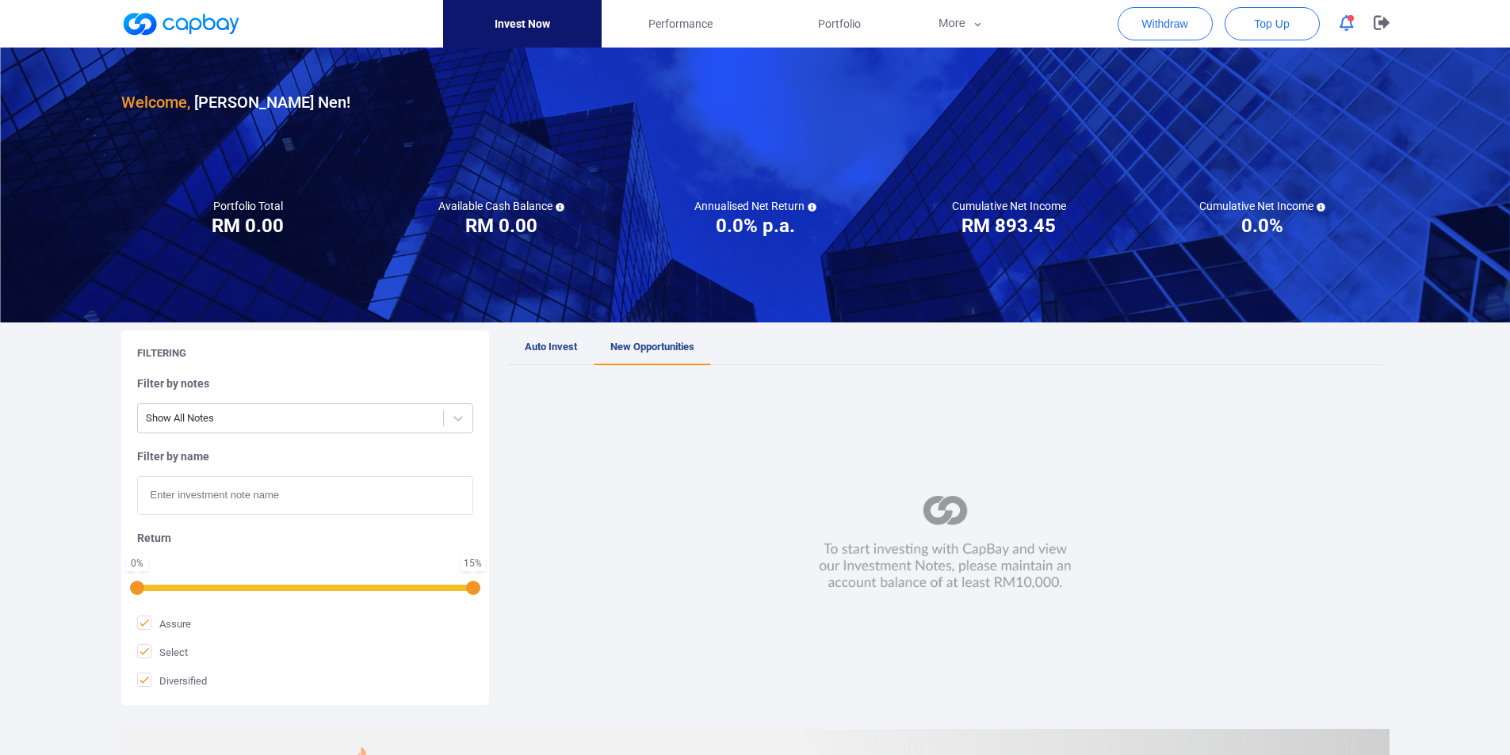
scroll to position [0, 0]
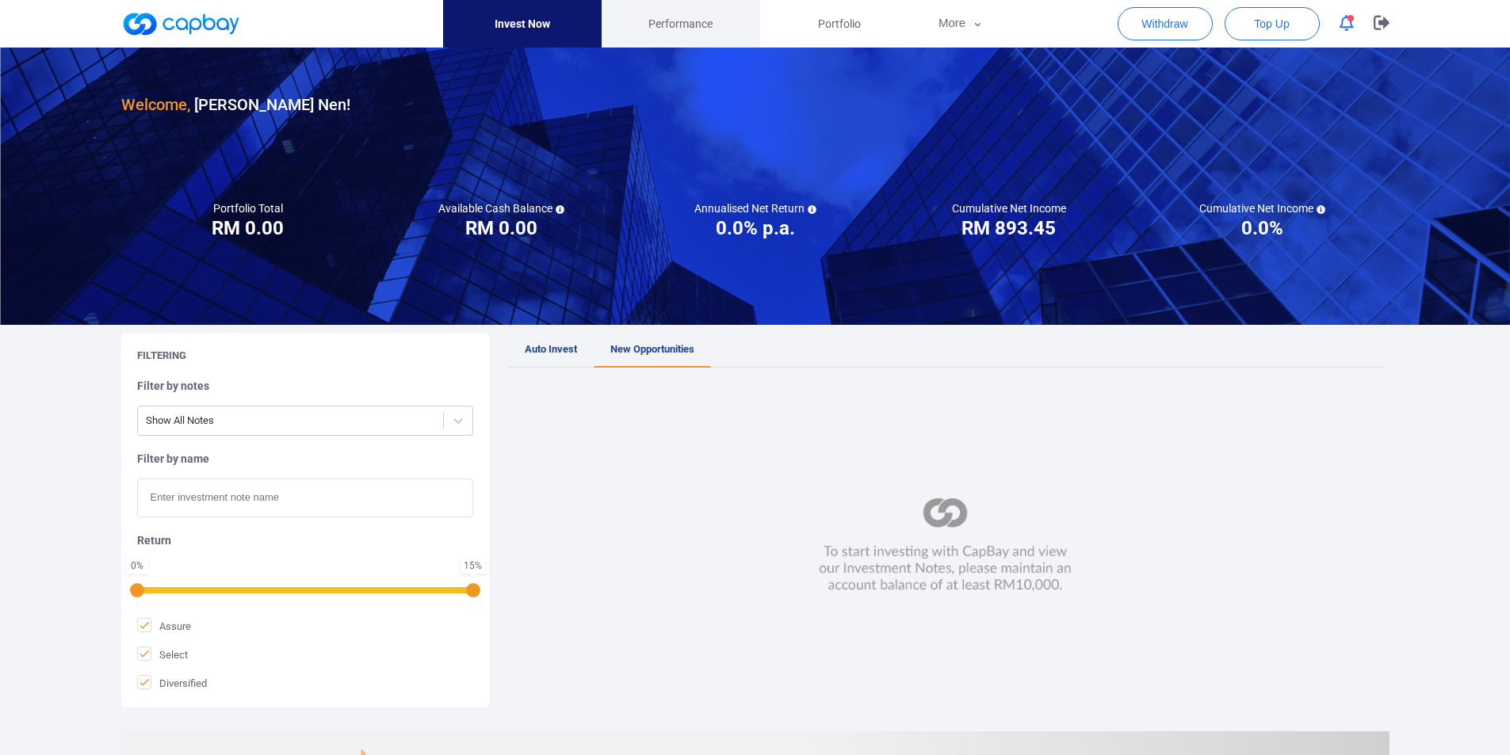
click at [665, 21] on span "Performance" at bounding box center [680, 23] width 64 height 17
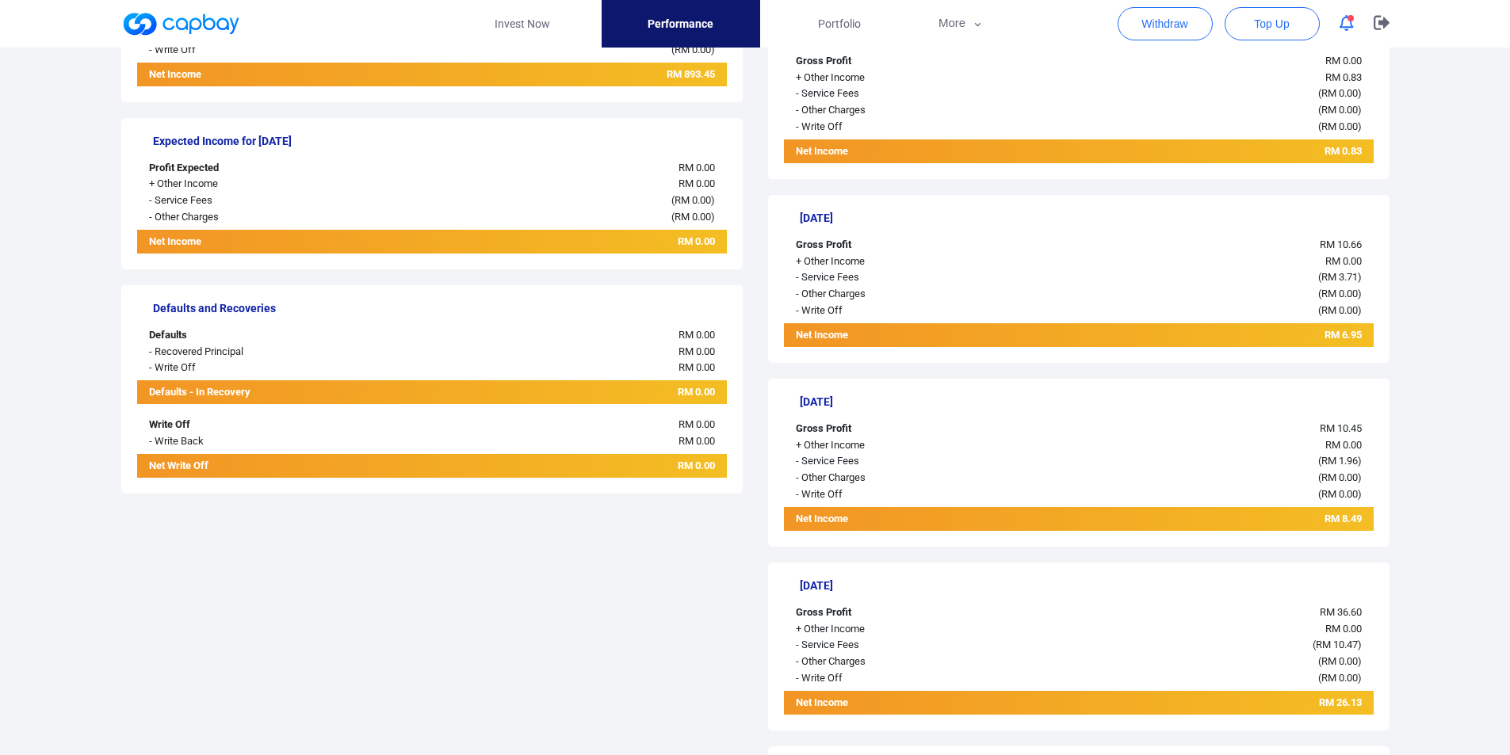
scroll to position [238, 0]
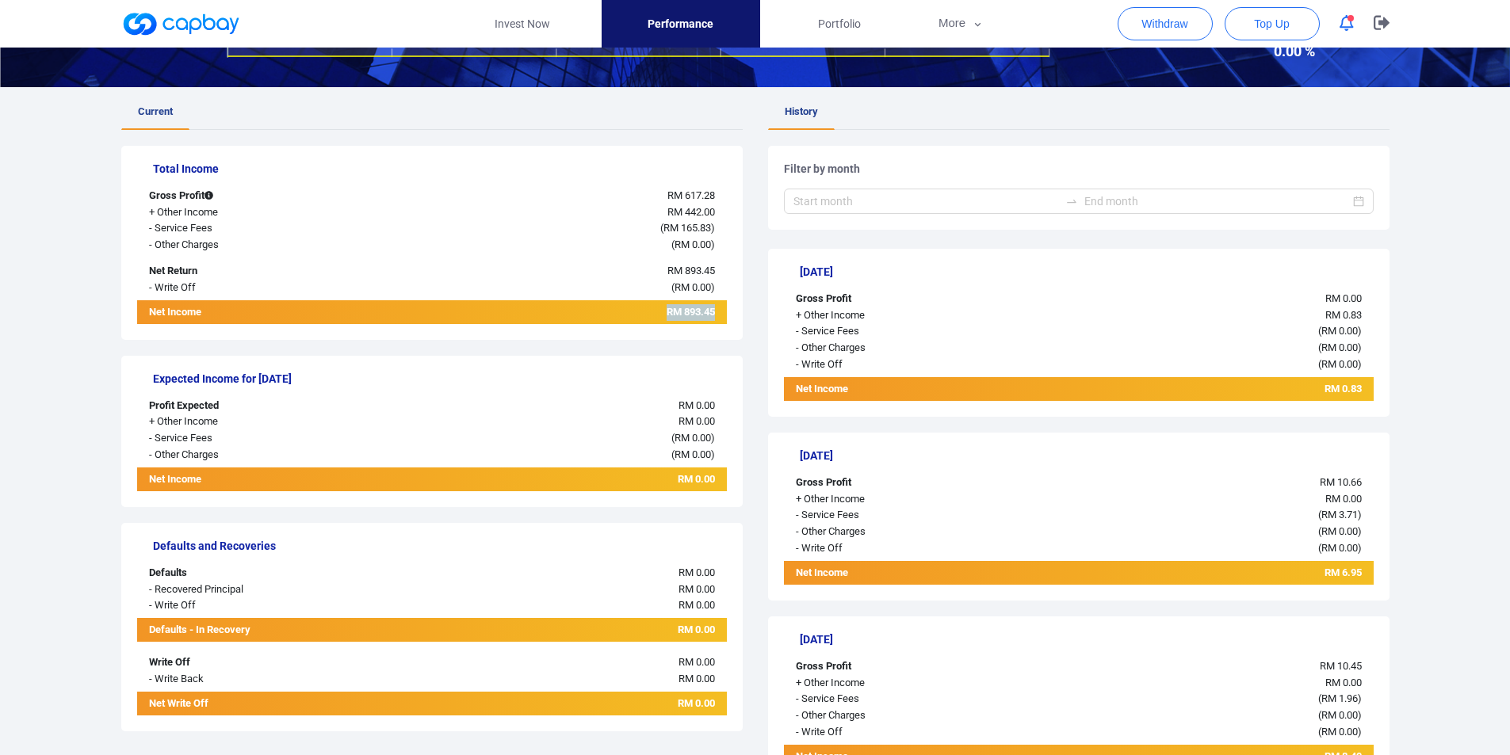
drag, startPoint x: 634, startPoint y: 307, endPoint x: 721, endPoint y: 308, distance: 87.2
click at [721, 308] on div "RM 893.45" at bounding box center [555, 314] width 344 height 20
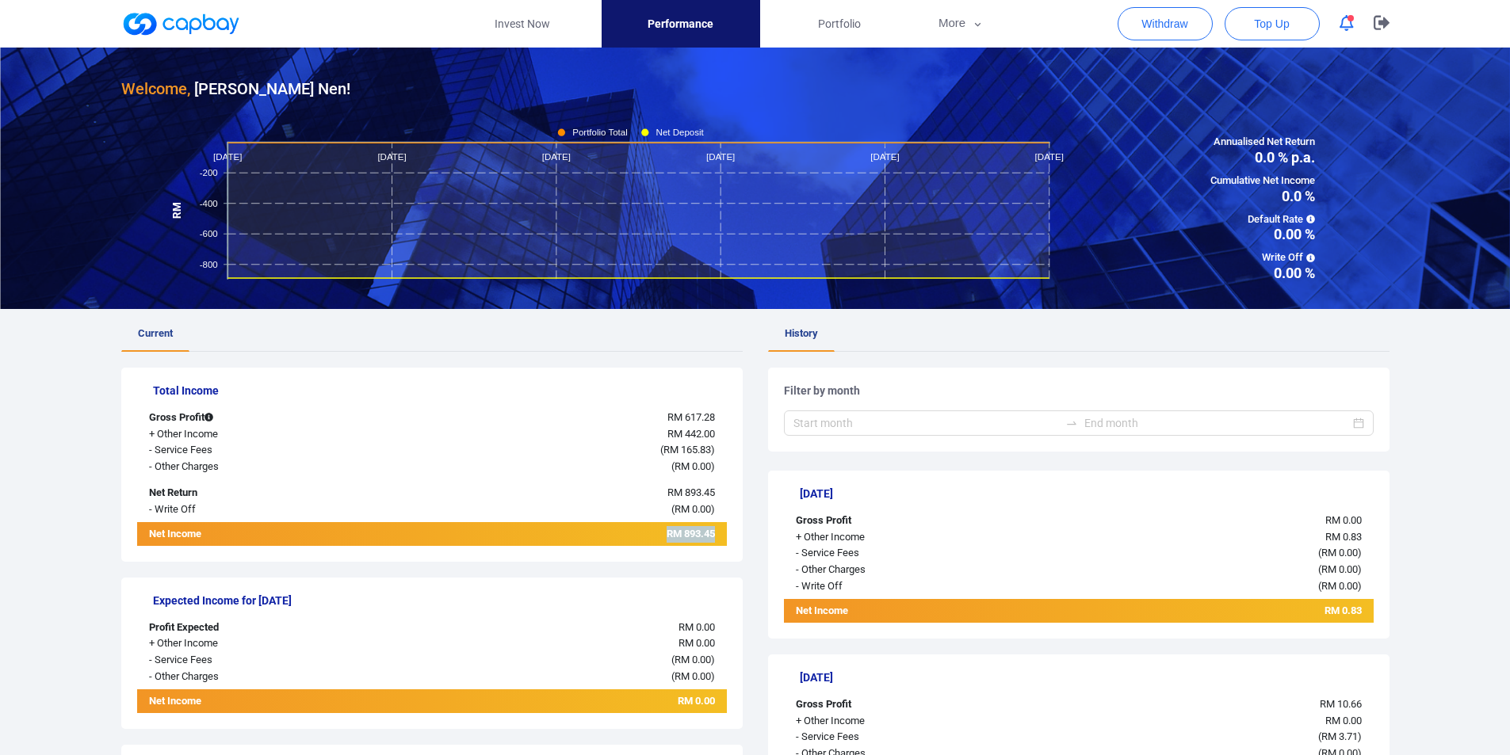
scroll to position [0, 0]
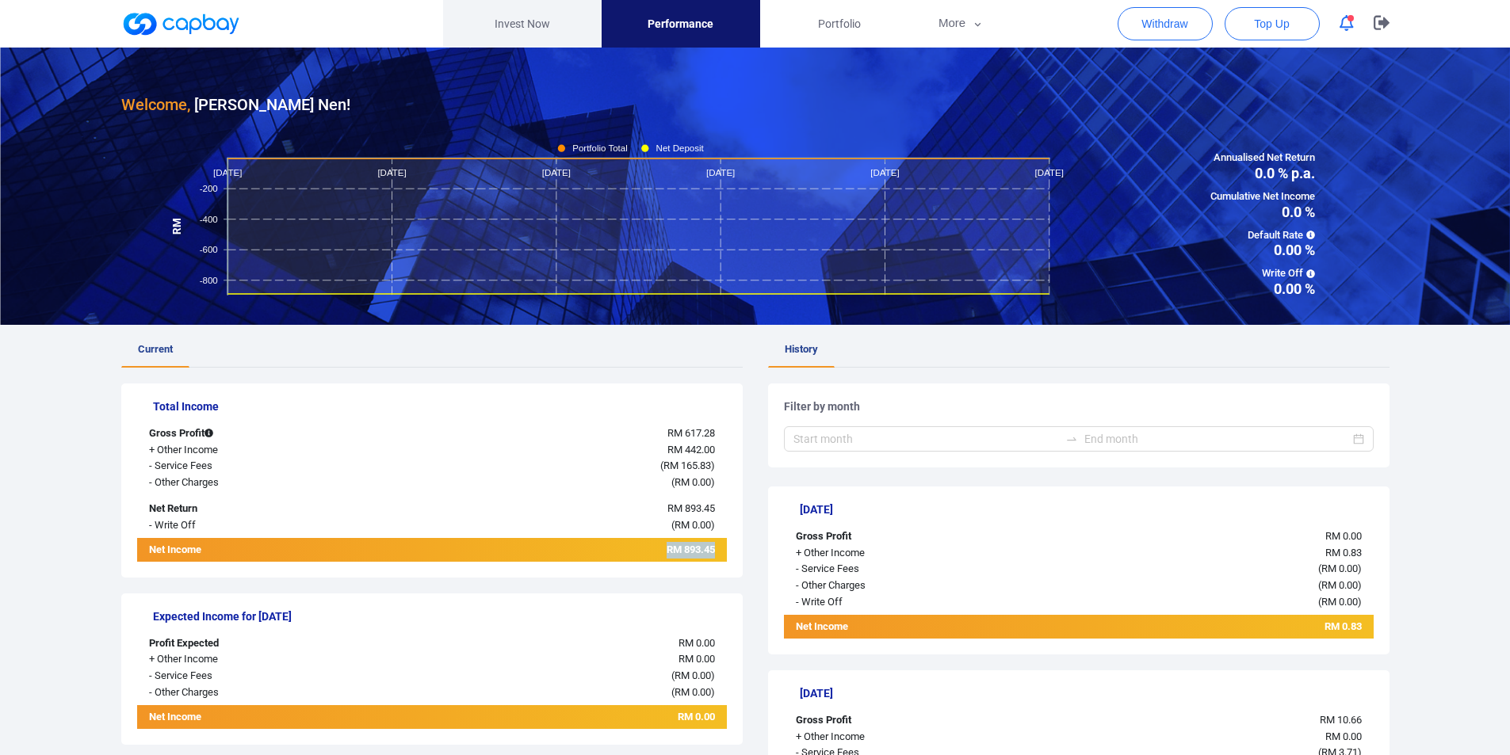
click at [544, 28] on link "Invest Now" at bounding box center [522, 24] width 159 height 48
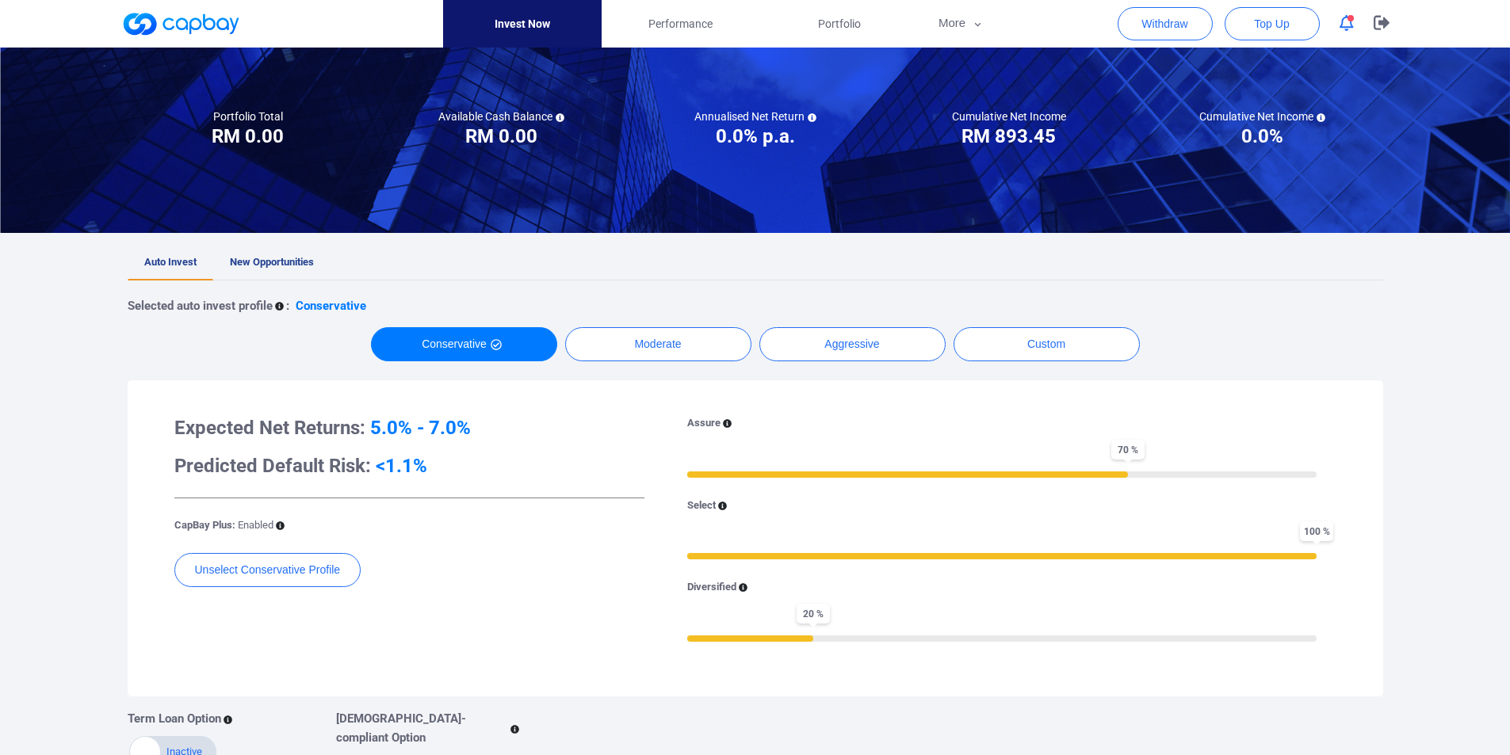
scroll to position [317, 0]
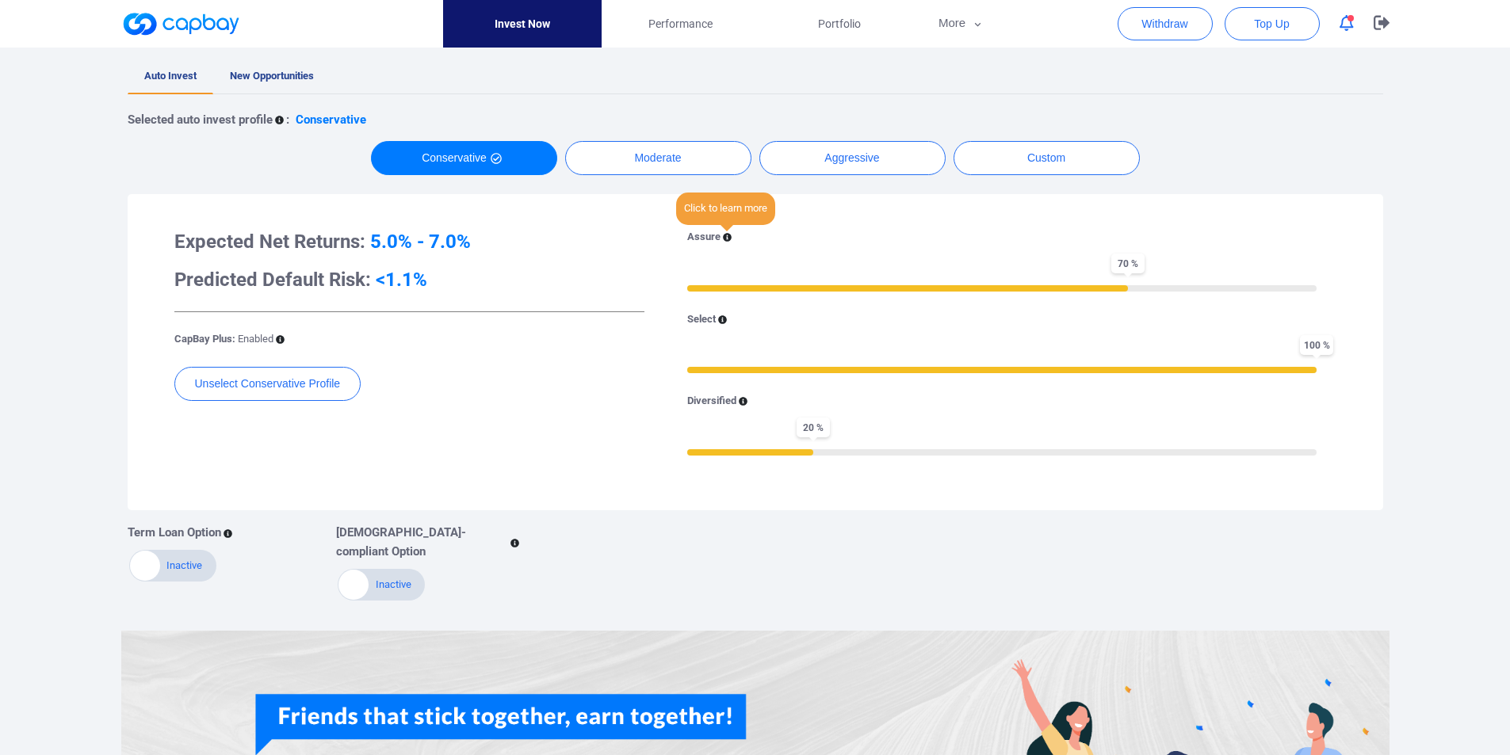
click at [727, 235] on icon at bounding box center [727, 237] width 9 height 9
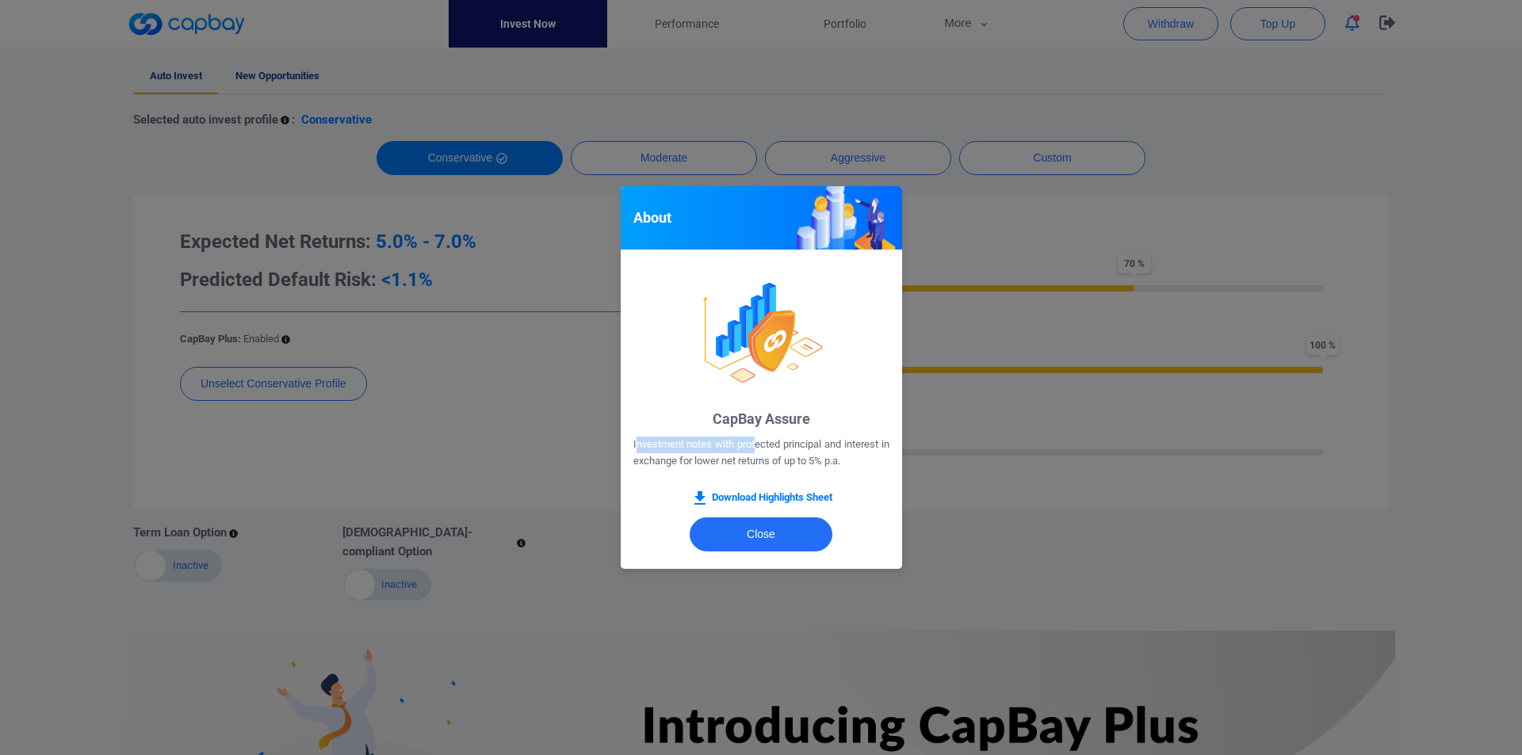
drag, startPoint x: 638, startPoint y: 433, endPoint x: 759, endPoint y: 437, distance: 120.6
click at [759, 437] on div "CapBay Assure Investment notes with protected principal and interest in exchang…" at bounding box center [761, 459] width 256 height 98
click at [759, 437] on p "Investment notes with protected principal and interest in exchange for lower ne…" at bounding box center [761, 453] width 256 height 33
drag, startPoint x: 710, startPoint y: 448, endPoint x: 888, endPoint y: 454, distance: 177.7
click at [888, 454] on p "Investment notes with protected principal and interest in exchange for lower ne…" at bounding box center [761, 453] width 256 height 33
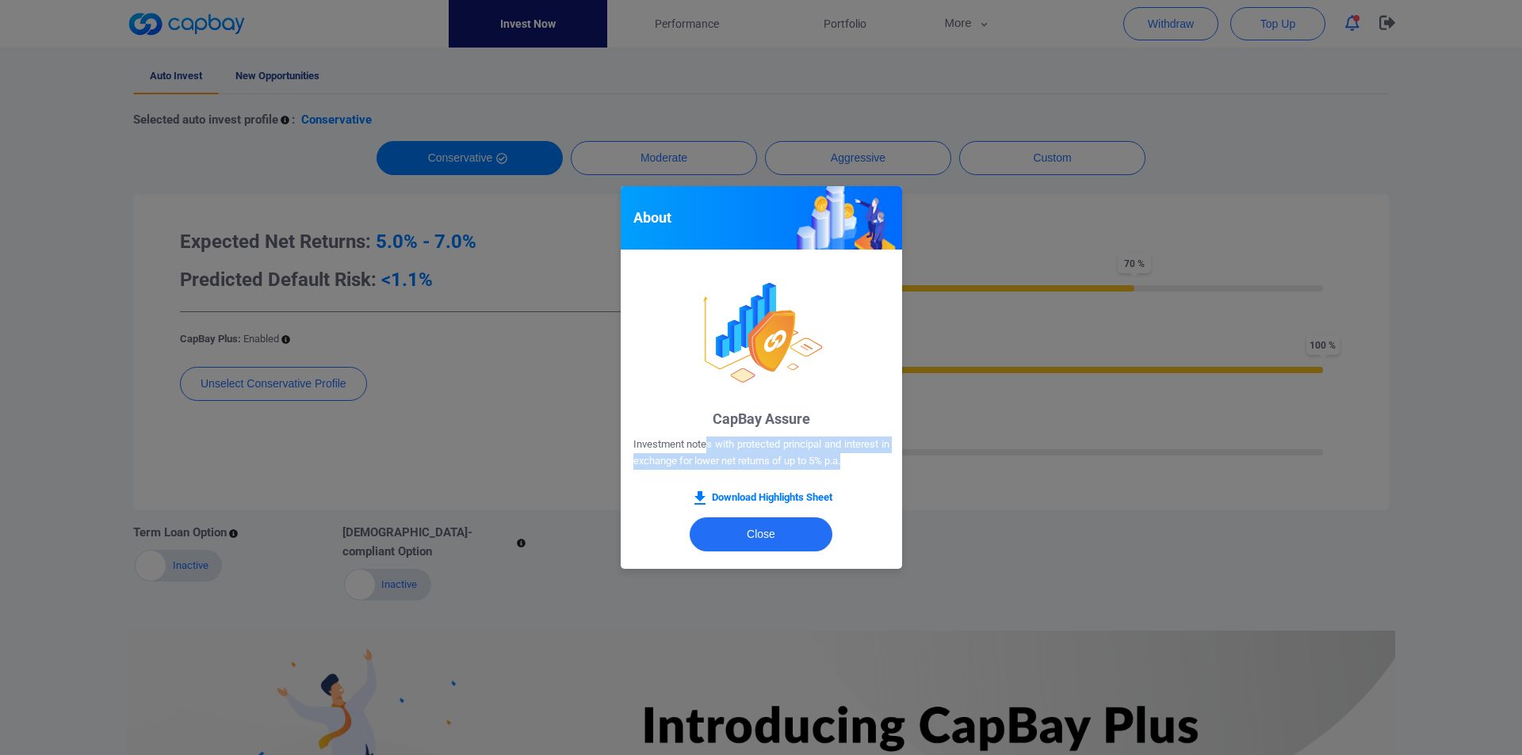
click at [819, 465] on p "Investment notes with protected principal and interest in exchange for lower ne…" at bounding box center [761, 453] width 256 height 33
click at [783, 501] on link "Download Highlights Sheet" at bounding box center [761, 498] width 142 height 19
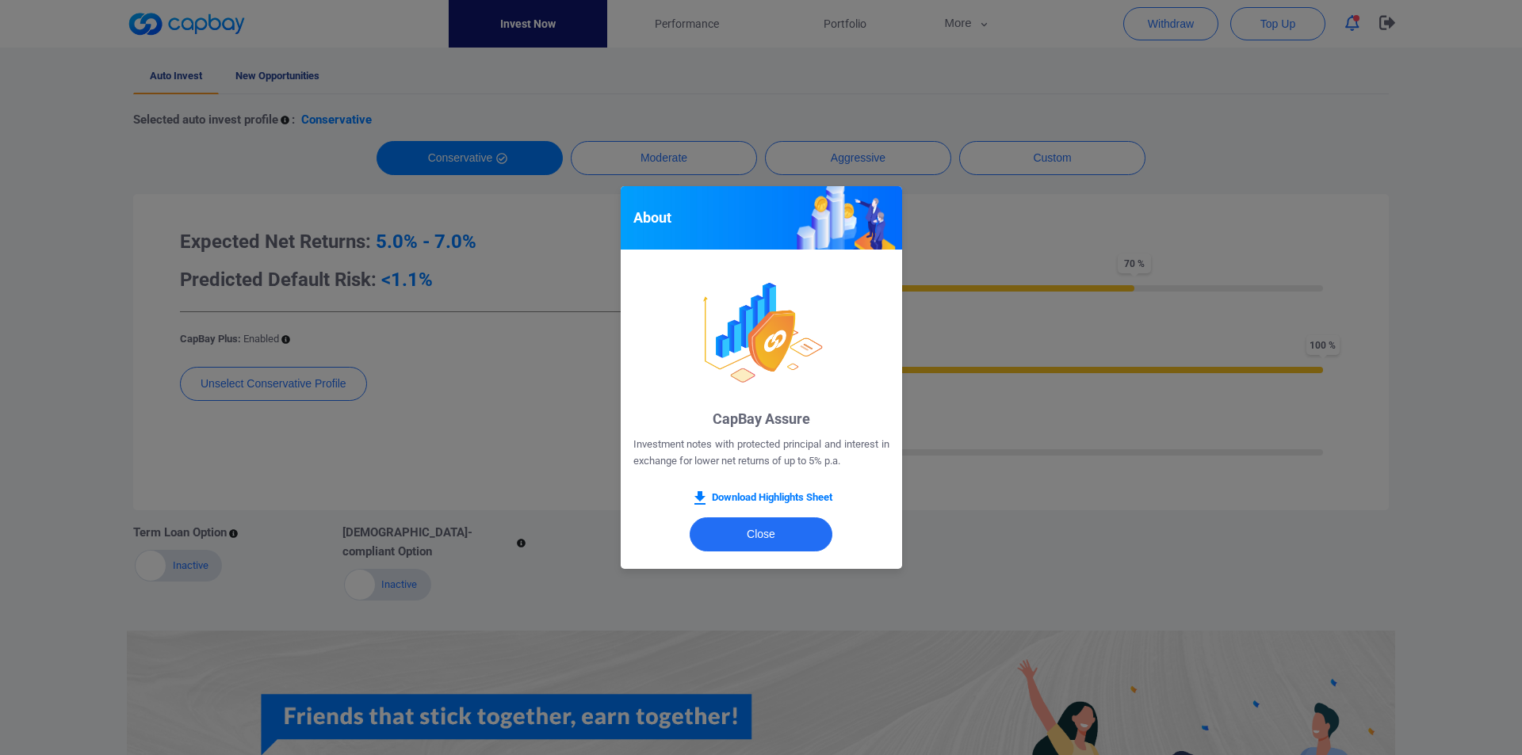
click at [930, 224] on div "About CapBay Assure Investment notes with protected principal and interest in e…" at bounding box center [761, 377] width 1522 height 755
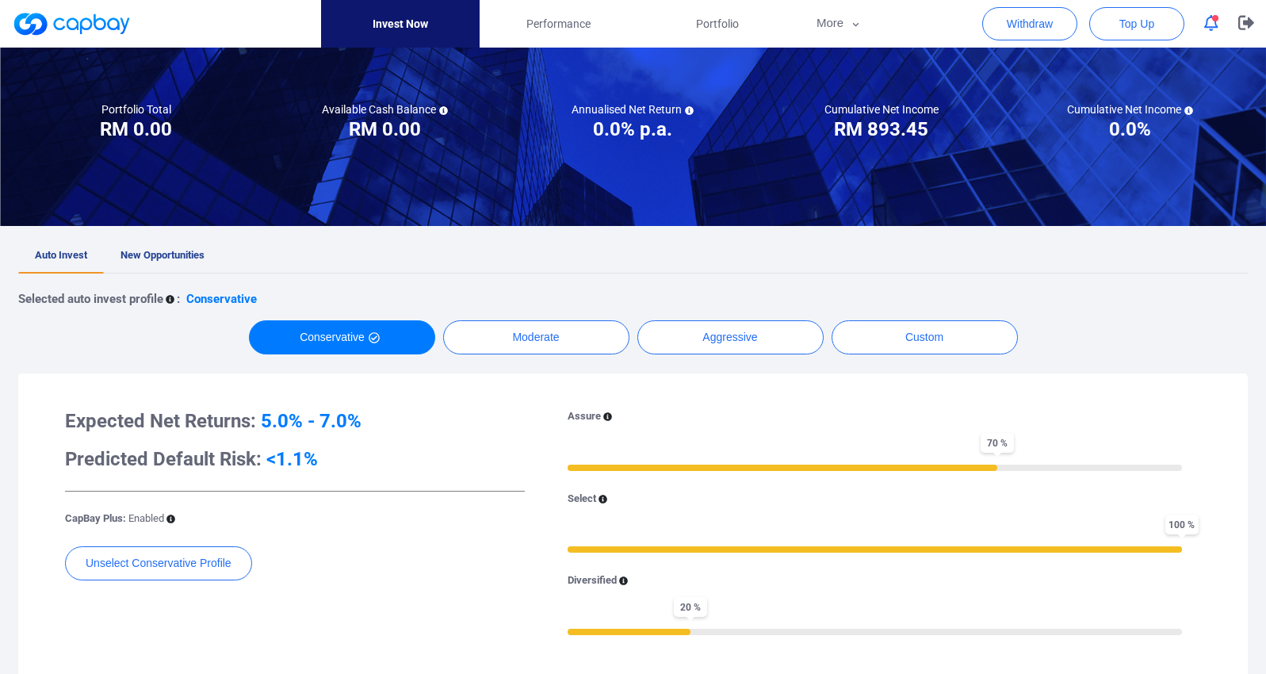
scroll to position [159, 0]
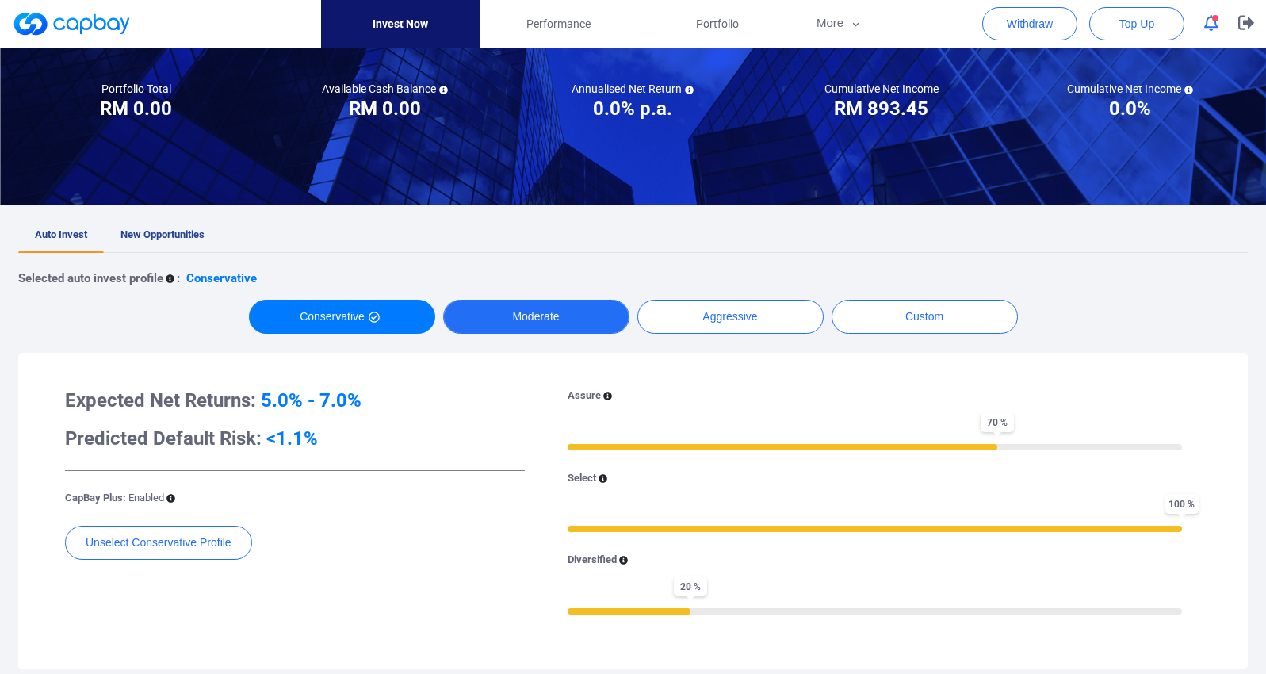
click at [553, 311] on button "Moderate" at bounding box center [536, 317] width 186 height 34
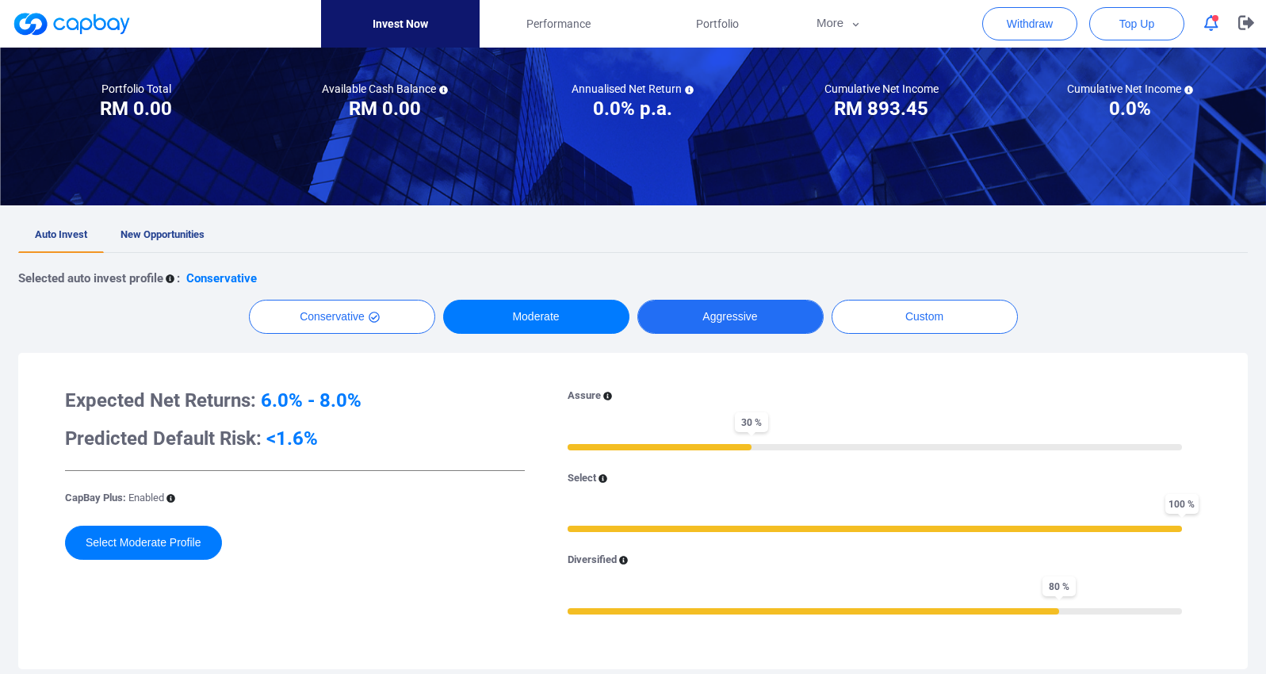
click at [725, 316] on button "Aggressive" at bounding box center [730, 317] width 186 height 34
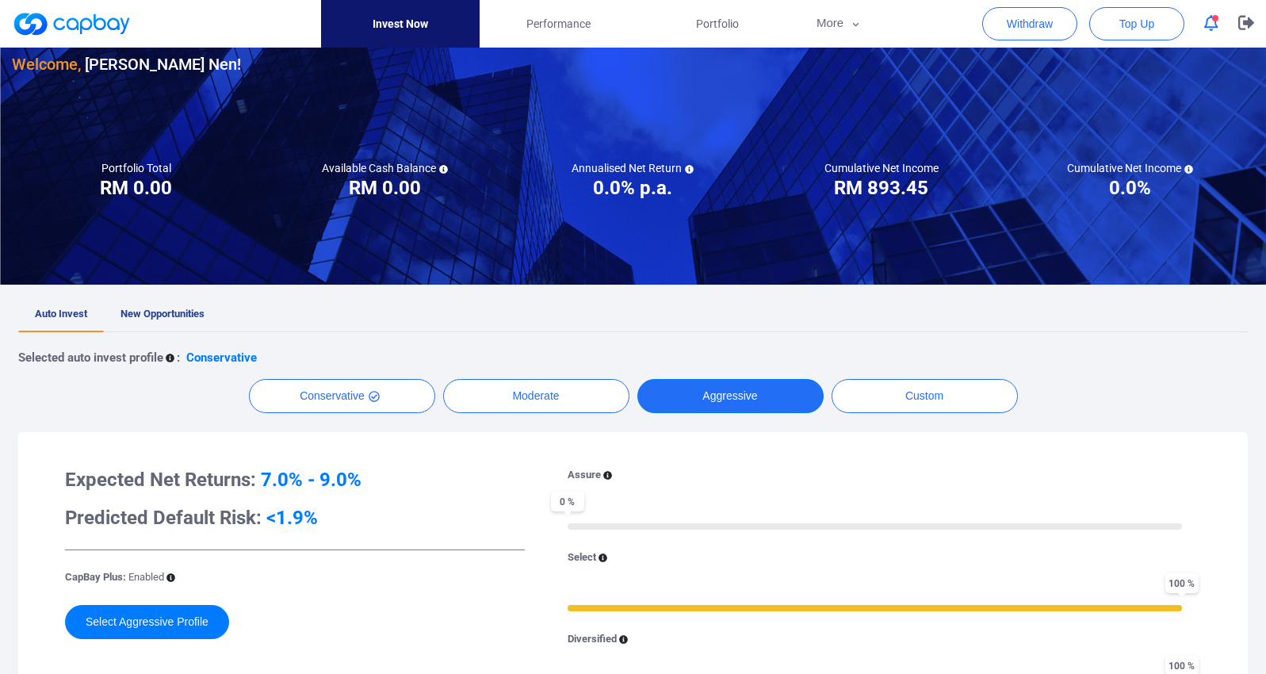
scroll to position [0, 0]
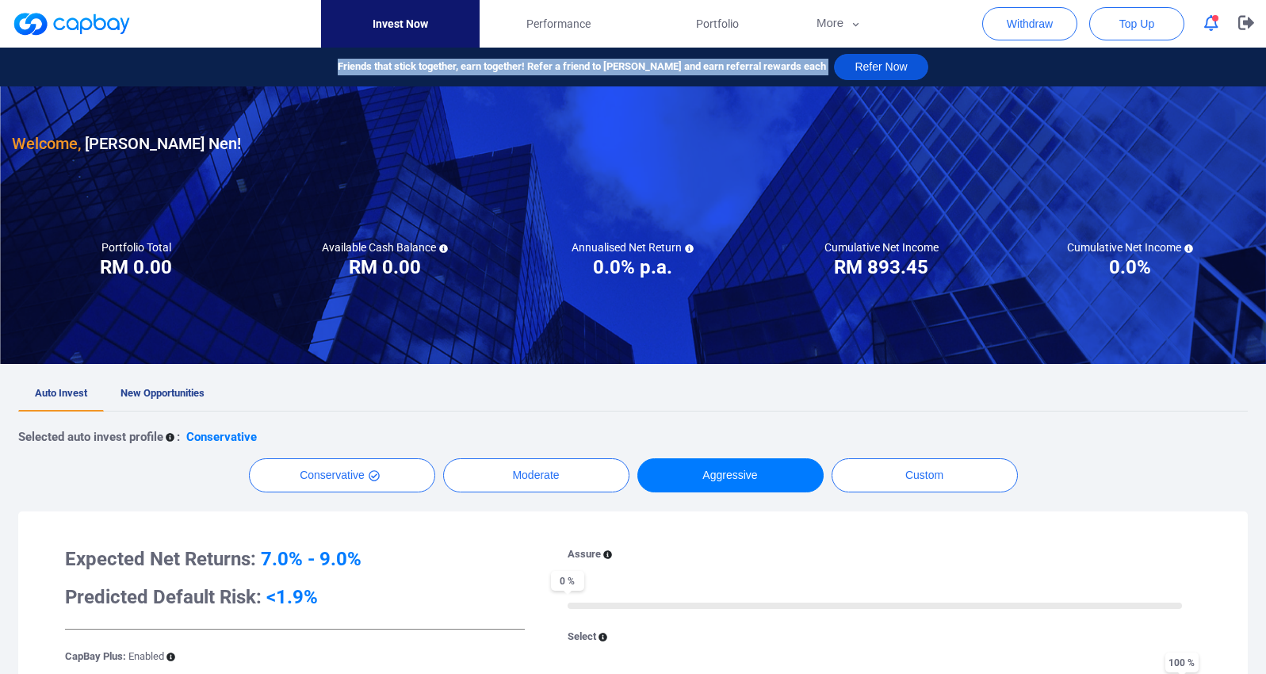
drag, startPoint x: 358, startPoint y: 65, endPoint x: 825, endPoint y: 74, distance: 467.0
click at [825, 74] on div "Friends that stick together, earn together! Refer a friend to CapBay and earn r…" at bounding box center [633, 67] width 1266 height 39
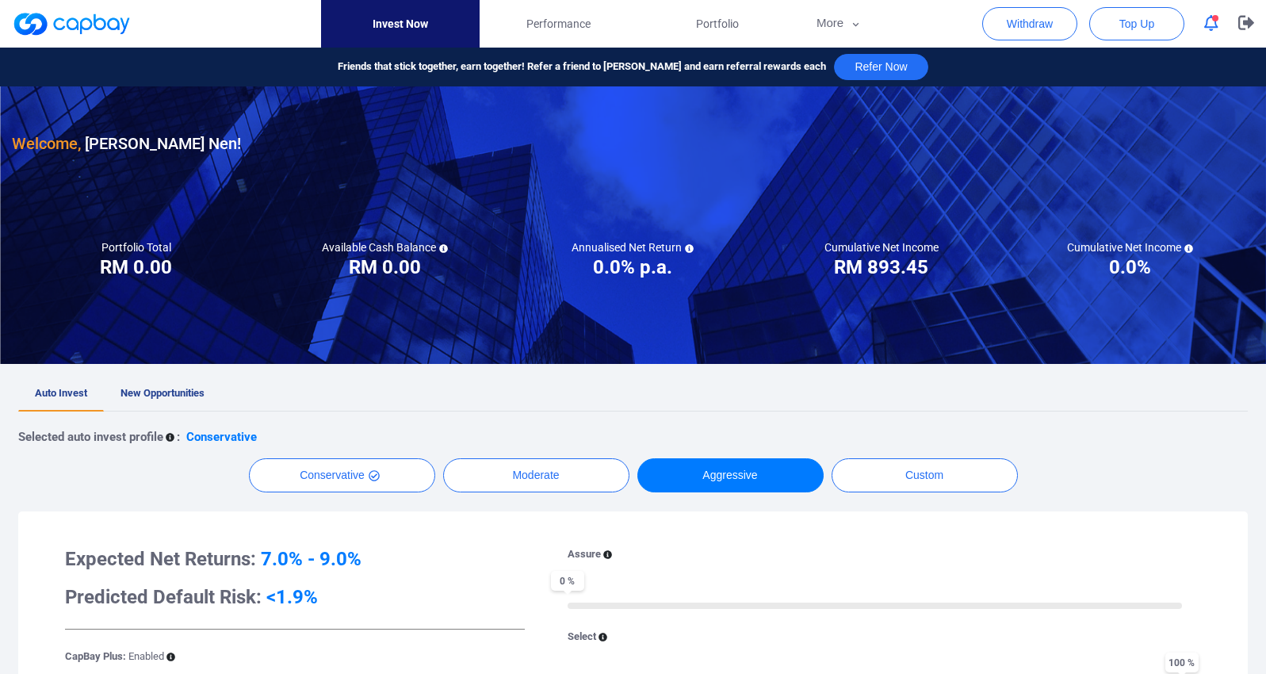
click at [648, 86] on div "Welcome, Ong Choon Nen !" at bounding box center [633, 121] width 1242 height 70
click at [722, 22] on span "Portfolio" at bounding box center [717, 23] width 43 height 17
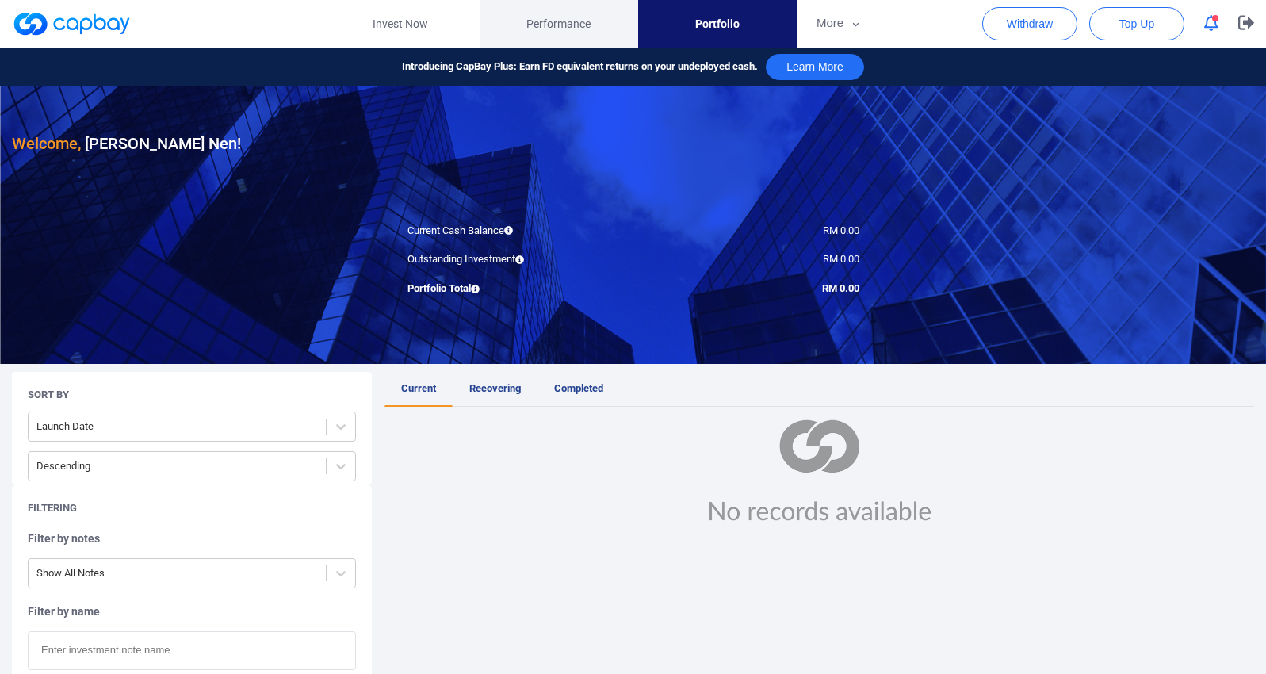
click at [608, 26] on link "Performance" at bounding box center [559, 24] width 159 height 48
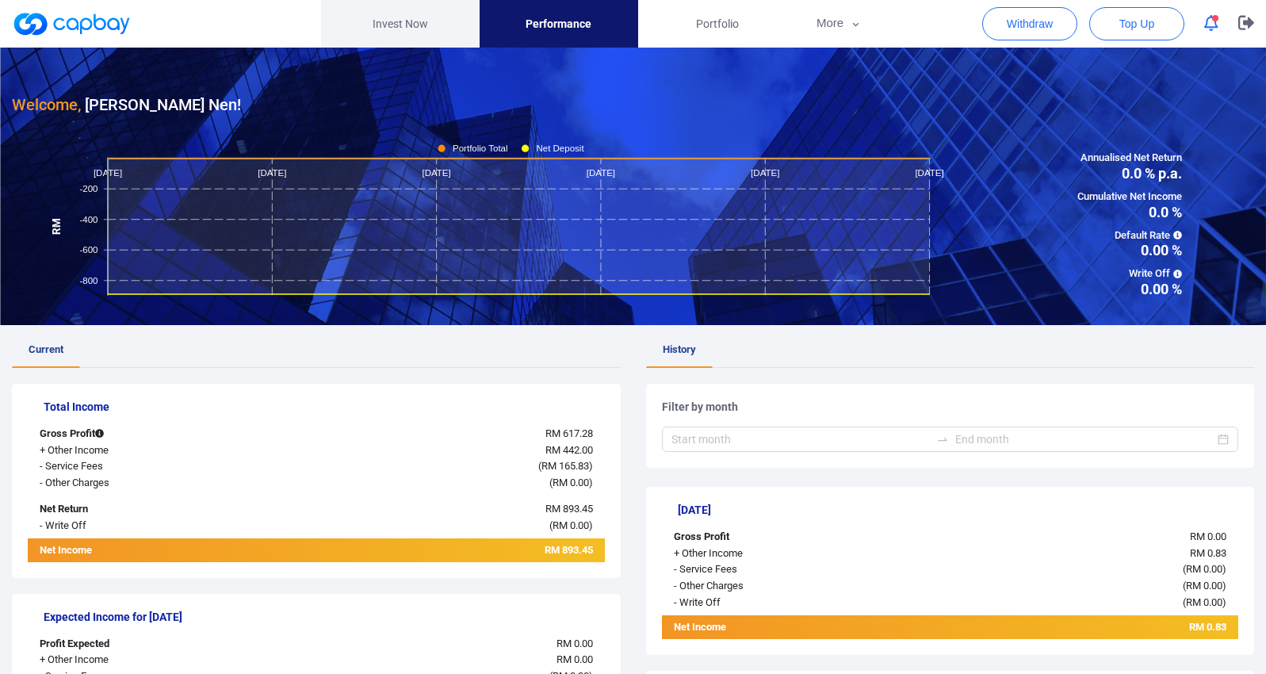
click at [393, 21] on link "Invest Now" at bounding box center [400, 24] width 159 height 48
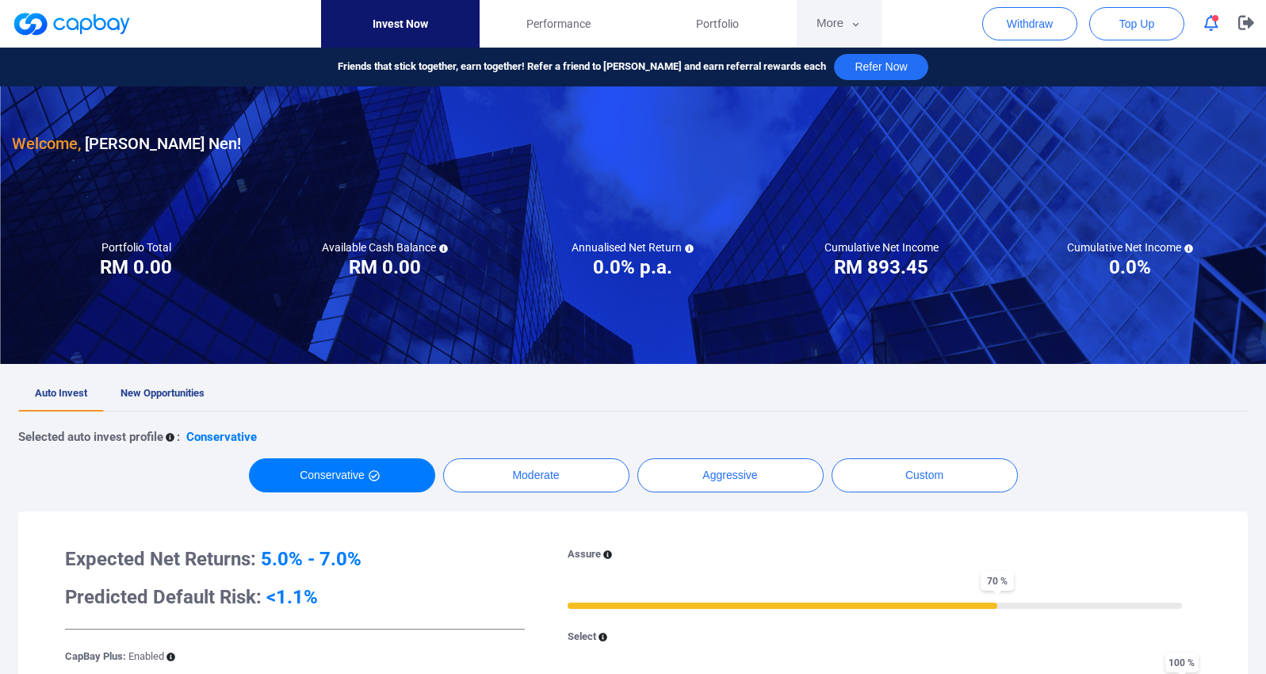
click at [821, 25] on button "More" at bounding box center [839, 24] width 85 height 48
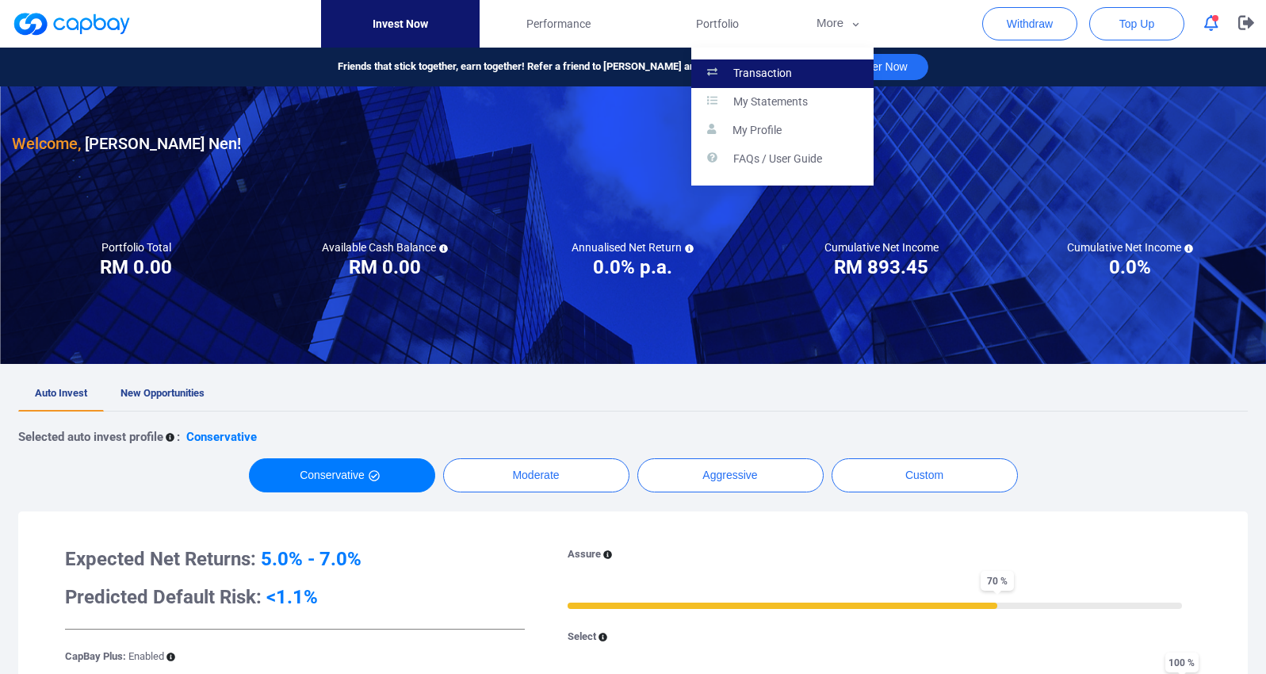
click at [798, 76] on link "Transaction" at bounding box center [782, 73] width 182 height 29
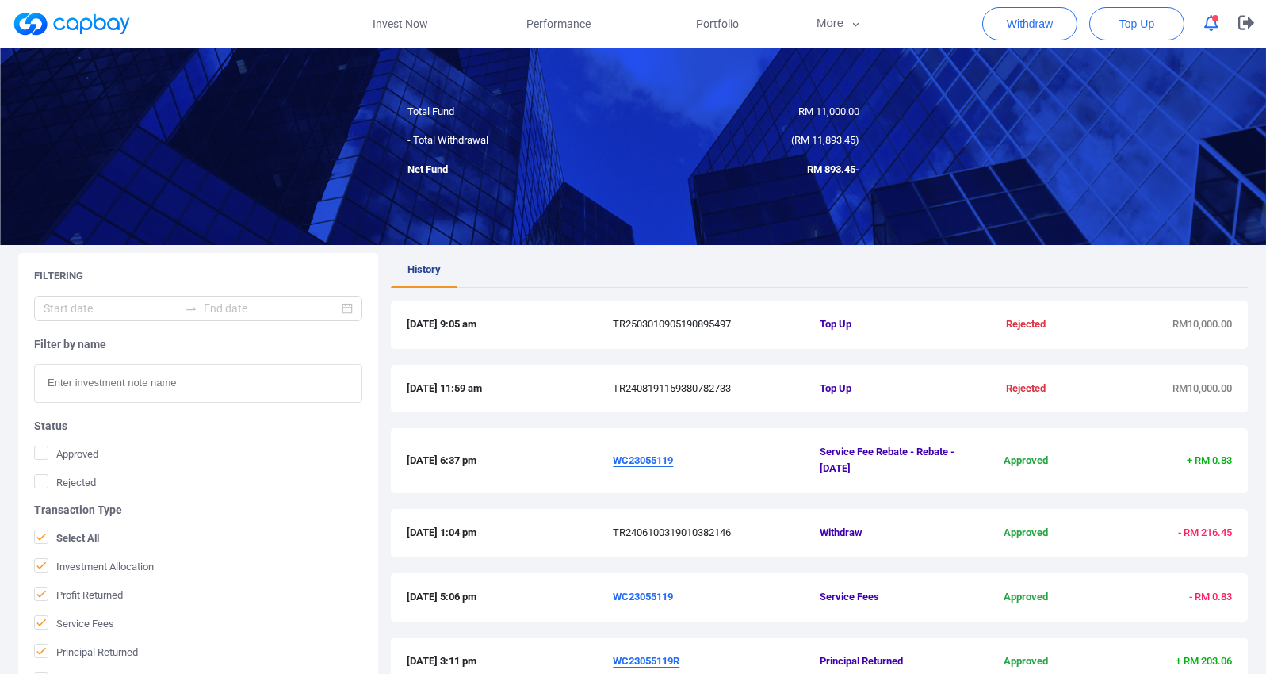
scroll to position [79, 0]
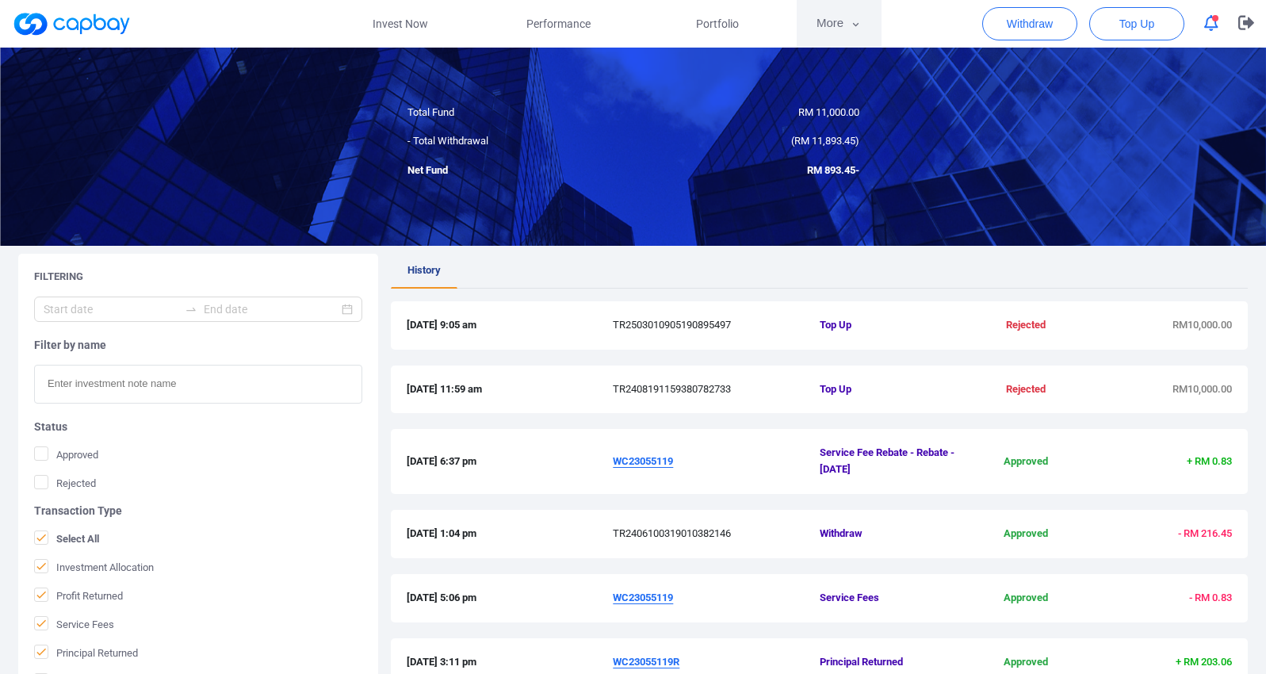
click at [836, 33] on button "More" at bounding box center [839, 24] width 85 height 48
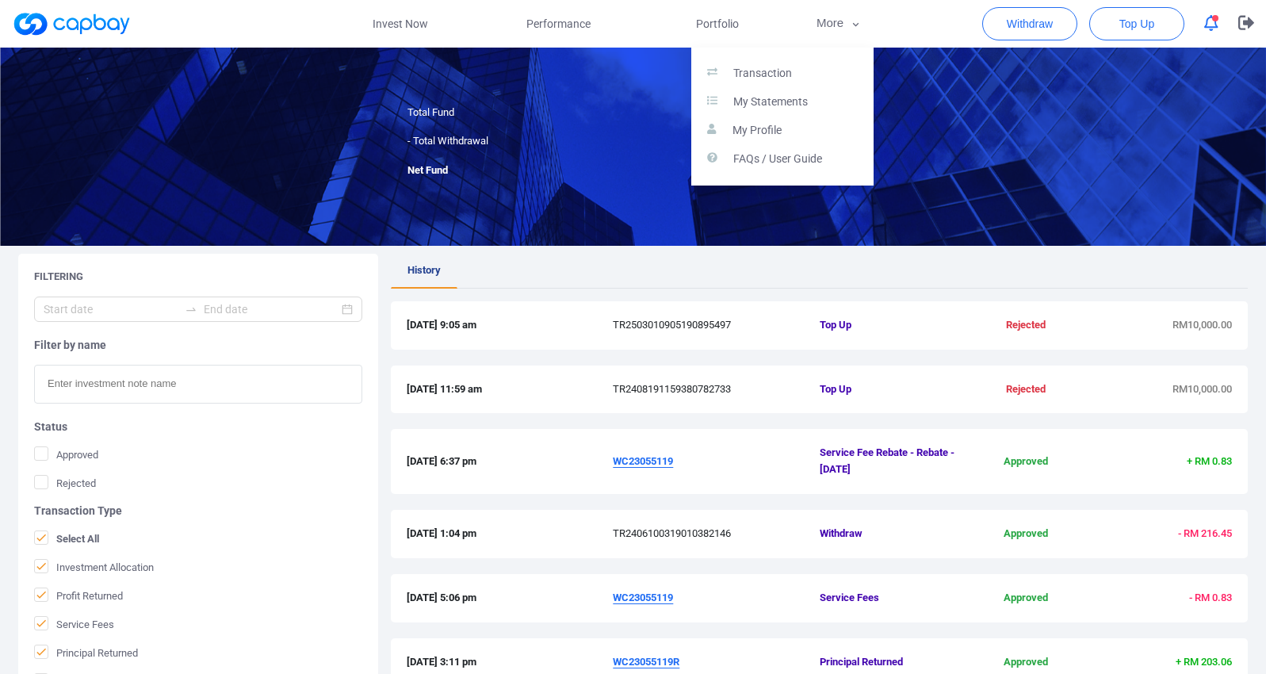
click at [964, 257] on button "button" at bounding box center [633, 337] width 1266 height 674
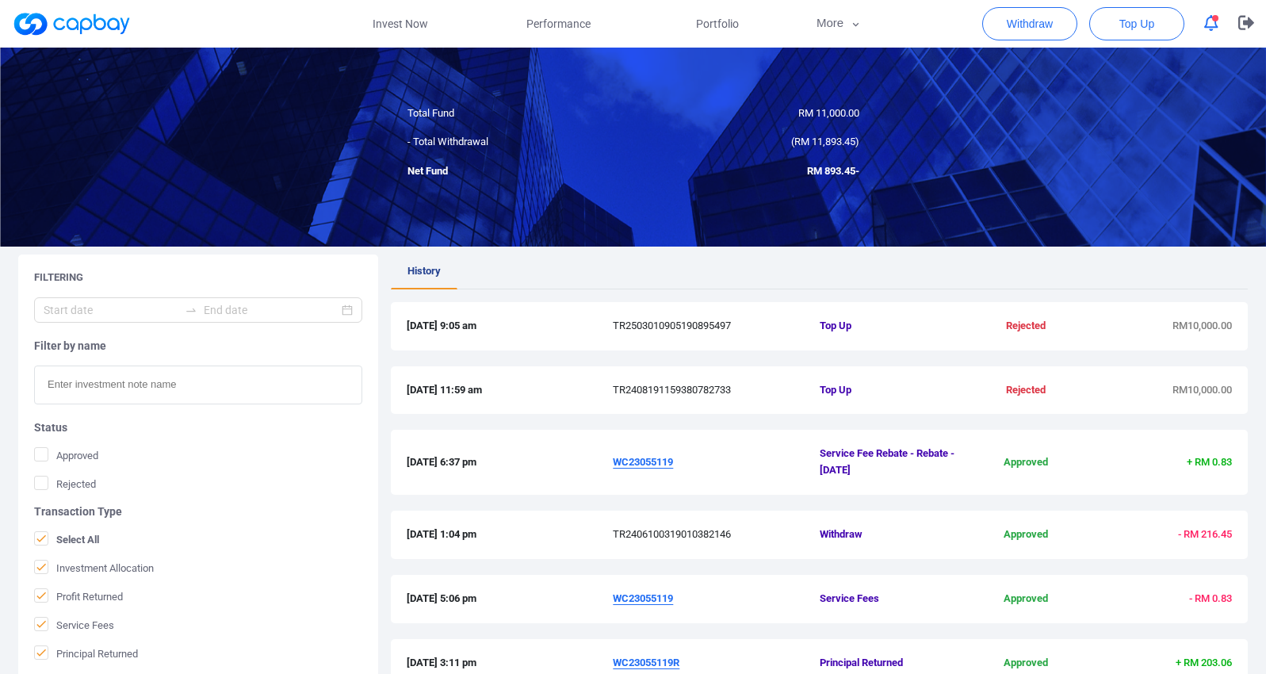
scroll to position [0, 0]
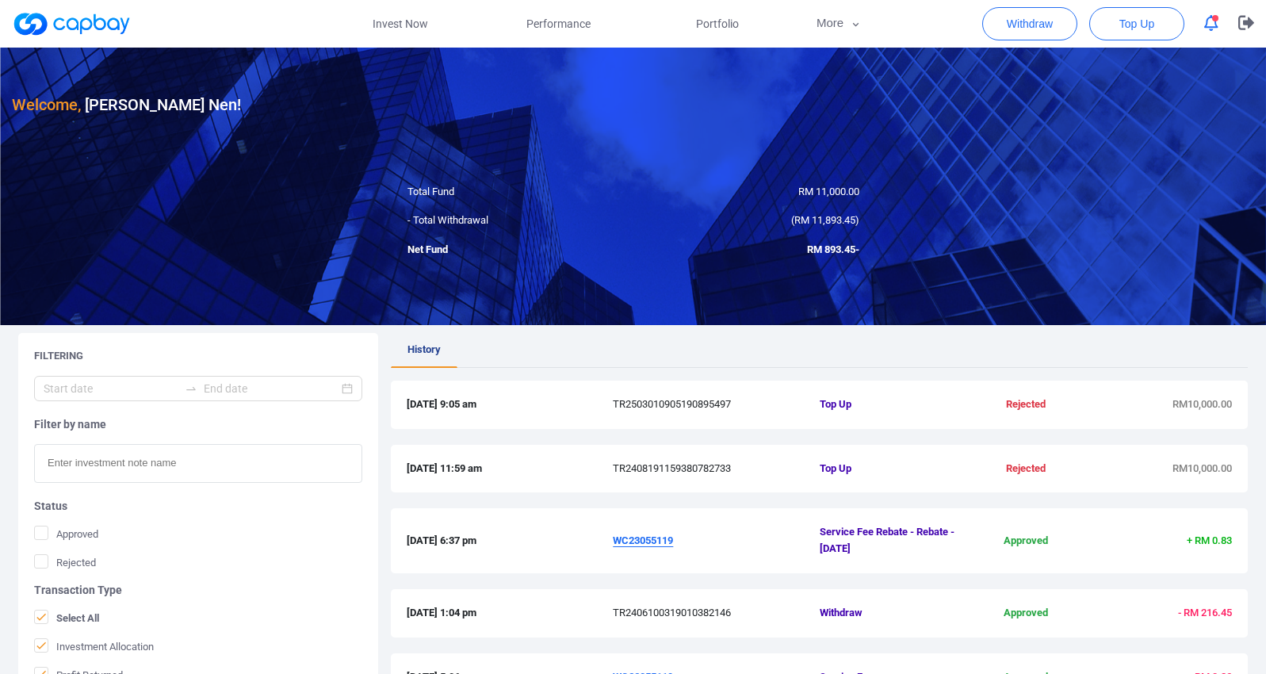
click at [1207, 15] on icon "button" at bounding box center [1211, 23] width 14 height 17
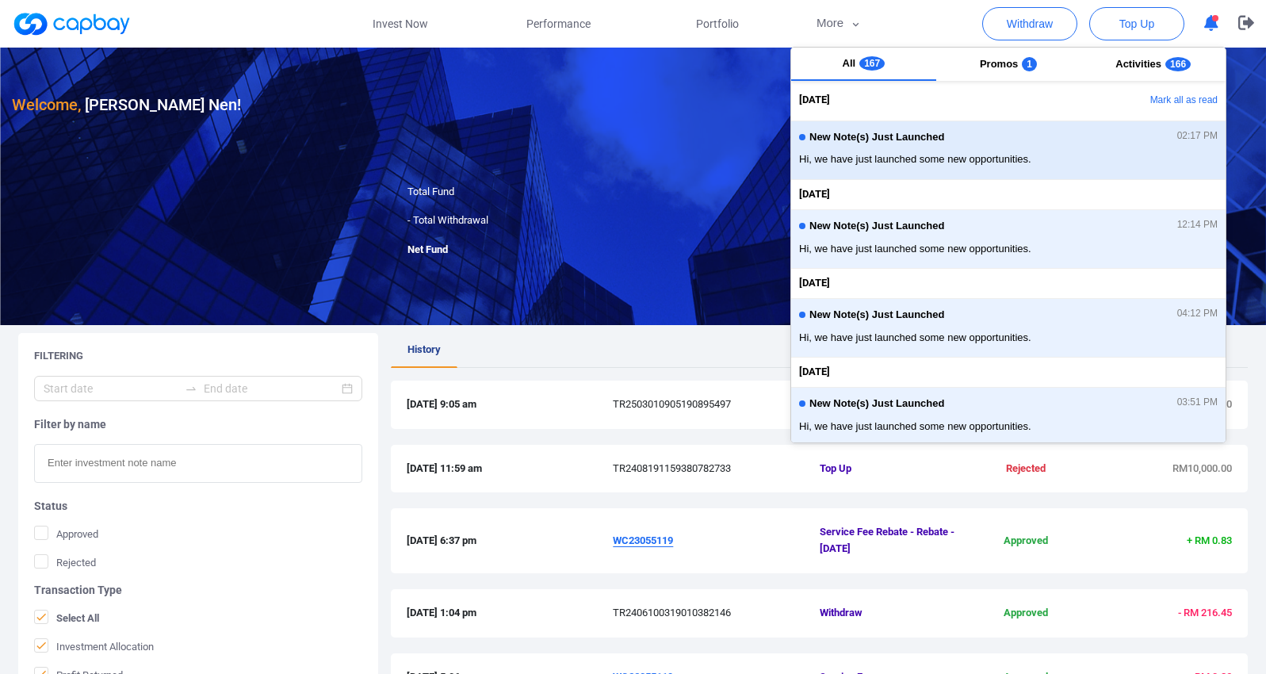
click at [974, 143] on div "New Note(s) Just Launched 02:17 PM" at bounding box center [1008, 139] width 419 height 17
